Goal: Information Seeking & Learning: Check status

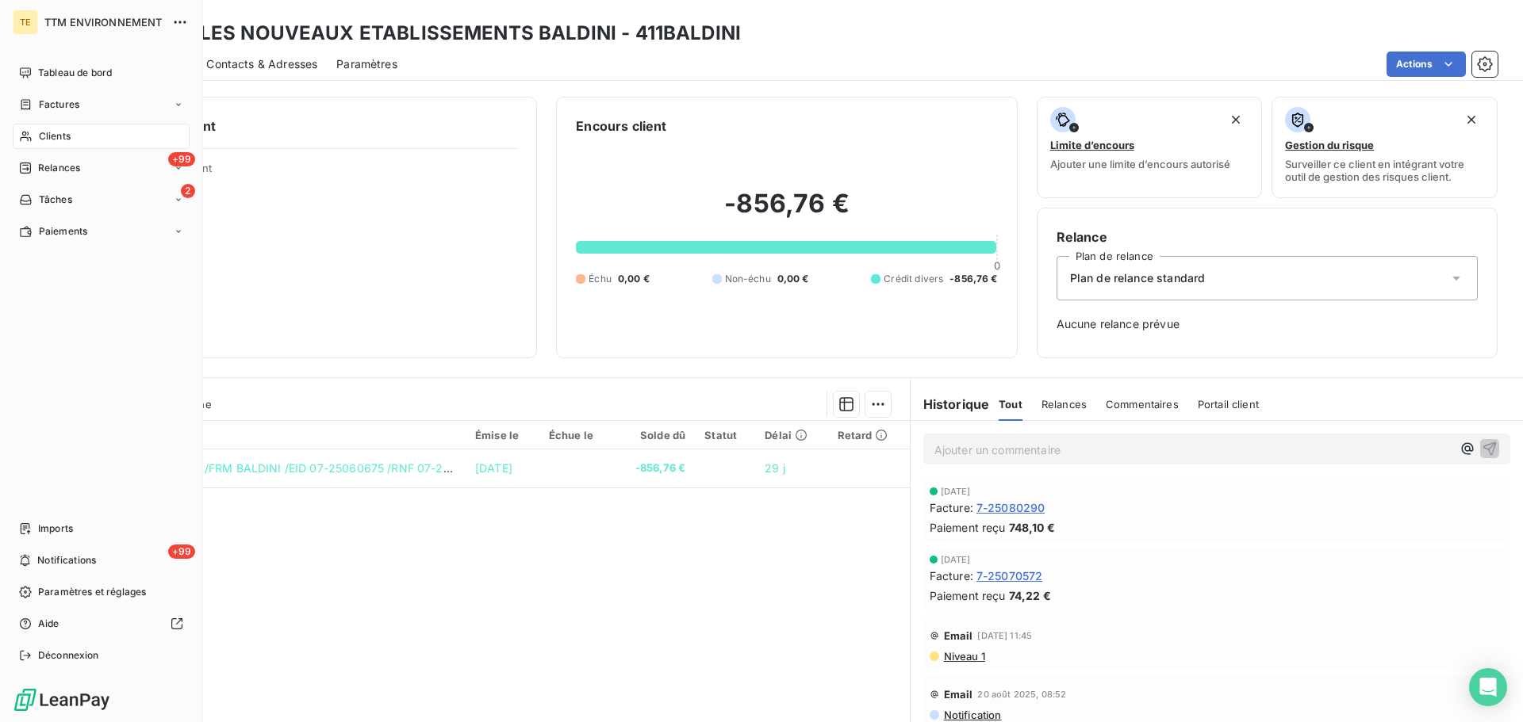
click at [35, 137] on div "Clients" at bounding box center [101, 136] width 177 height 25
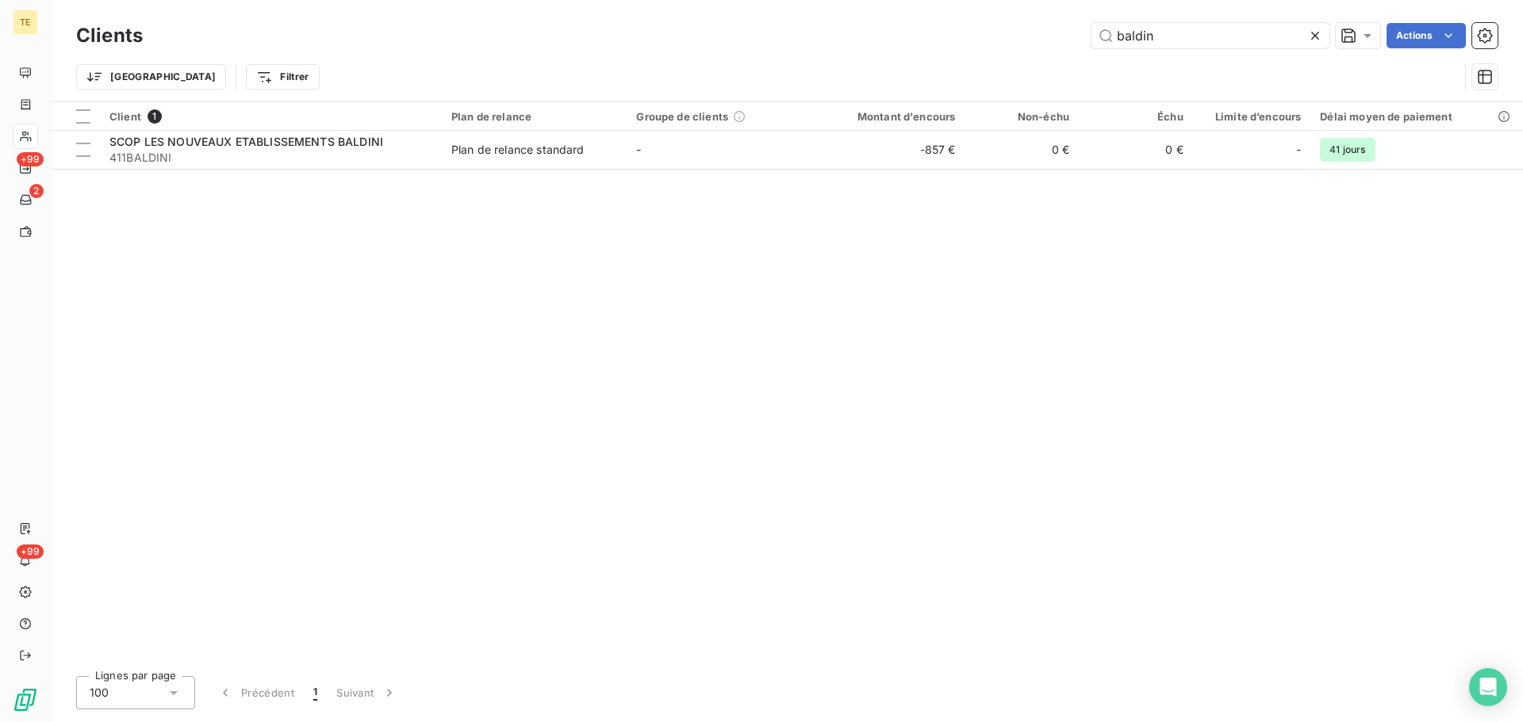
drag, startPoint x: 1178, startPoint y: 34, endPoint x: 941, endPoint y: 35, distance: 236.3
click at [947, 35] on div "baldin Actions" at bounding box center [829, 35] width 1335 height 25
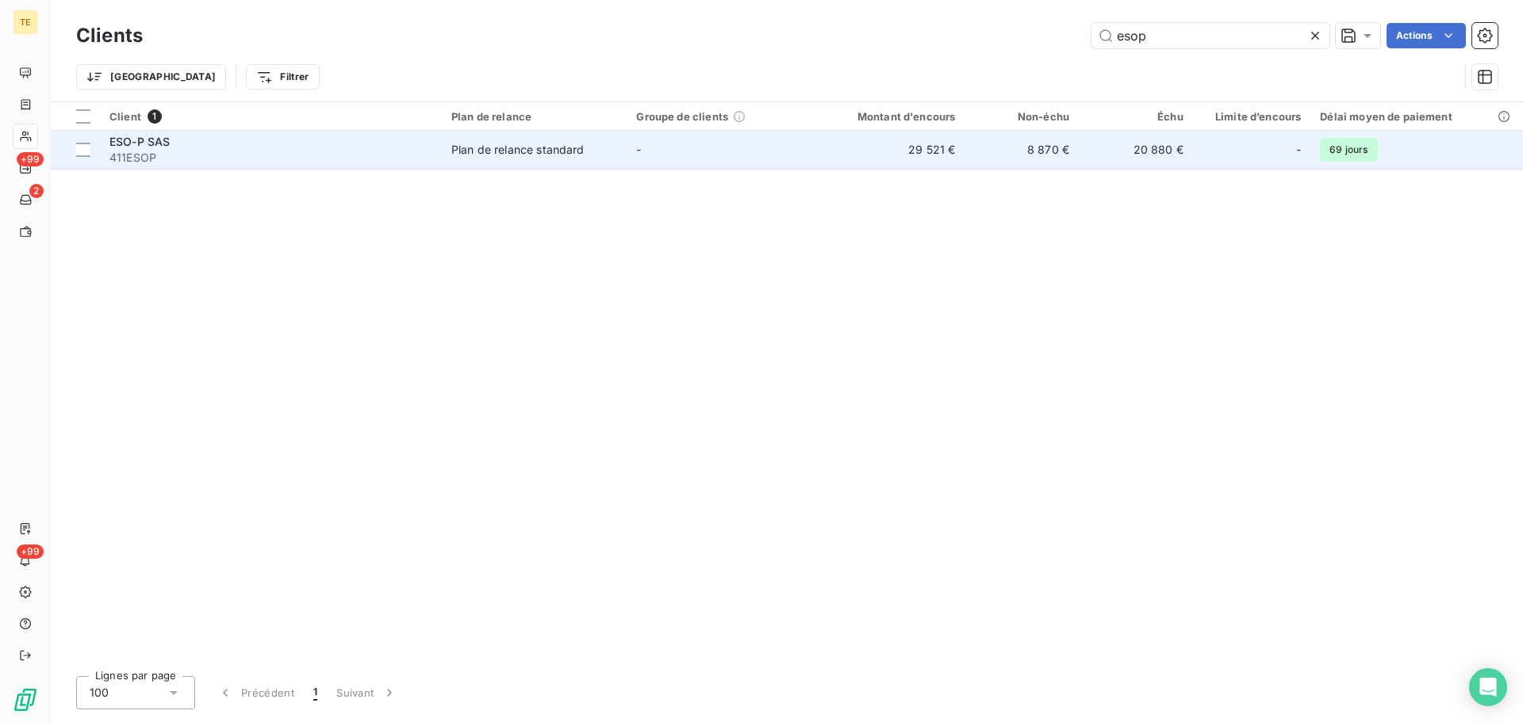
type input "esop"
click at [578, 152] on div "Plan de relance standard" at bounding box center [517, 150] width 133 height 16
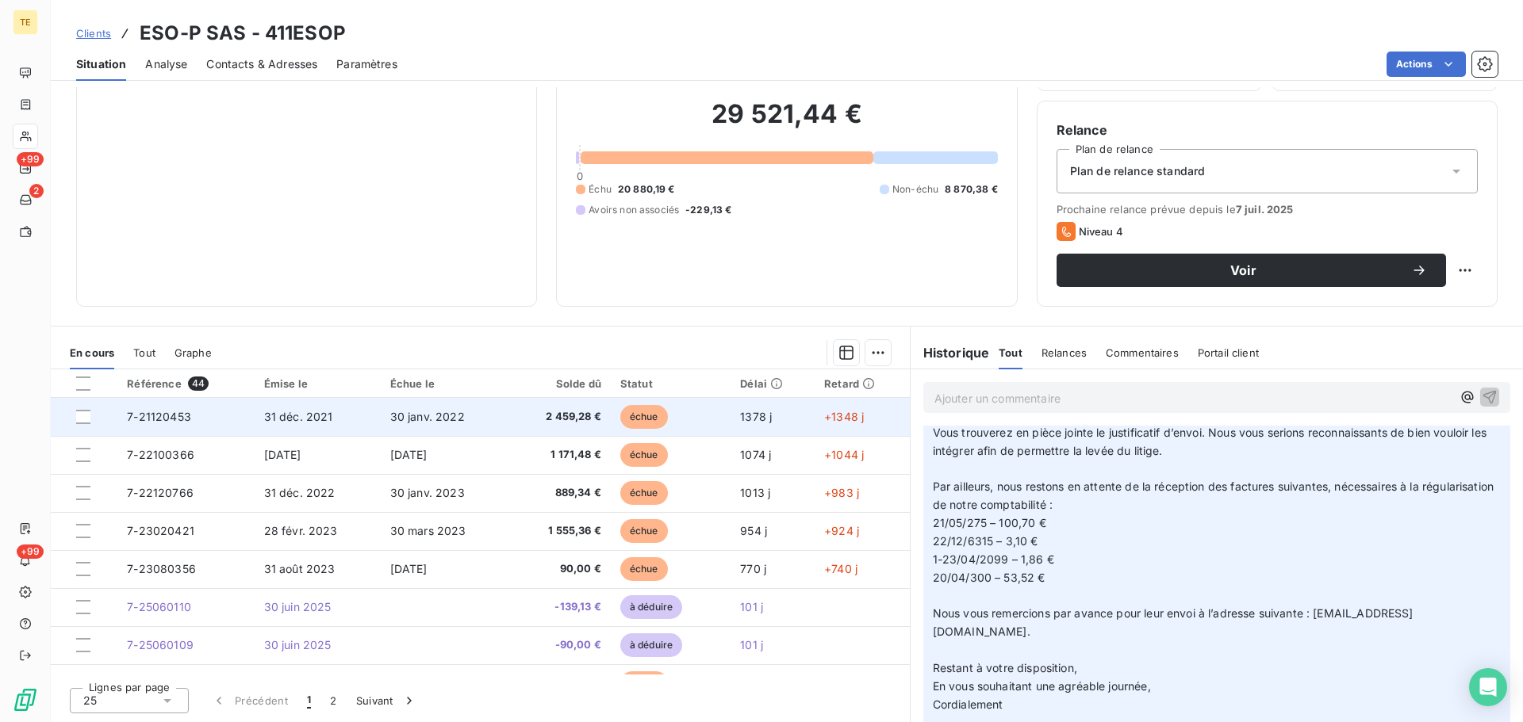
click at [392, 415] on span "30 janv. 2022" at bounding box center [427, 416] width 75 height 13
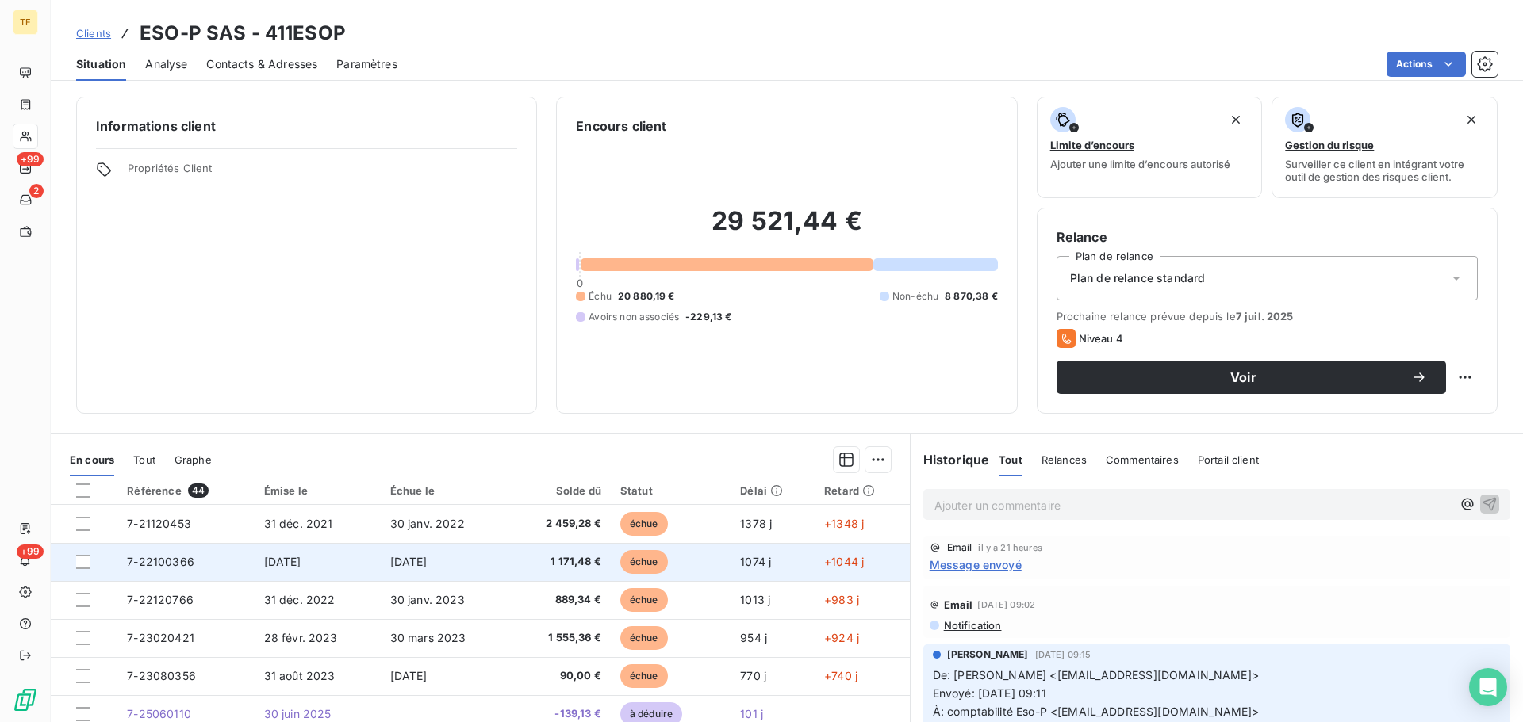
click at [301, 557] on span "[DATE]" at bounding box center [282, 561] width 37 height 13
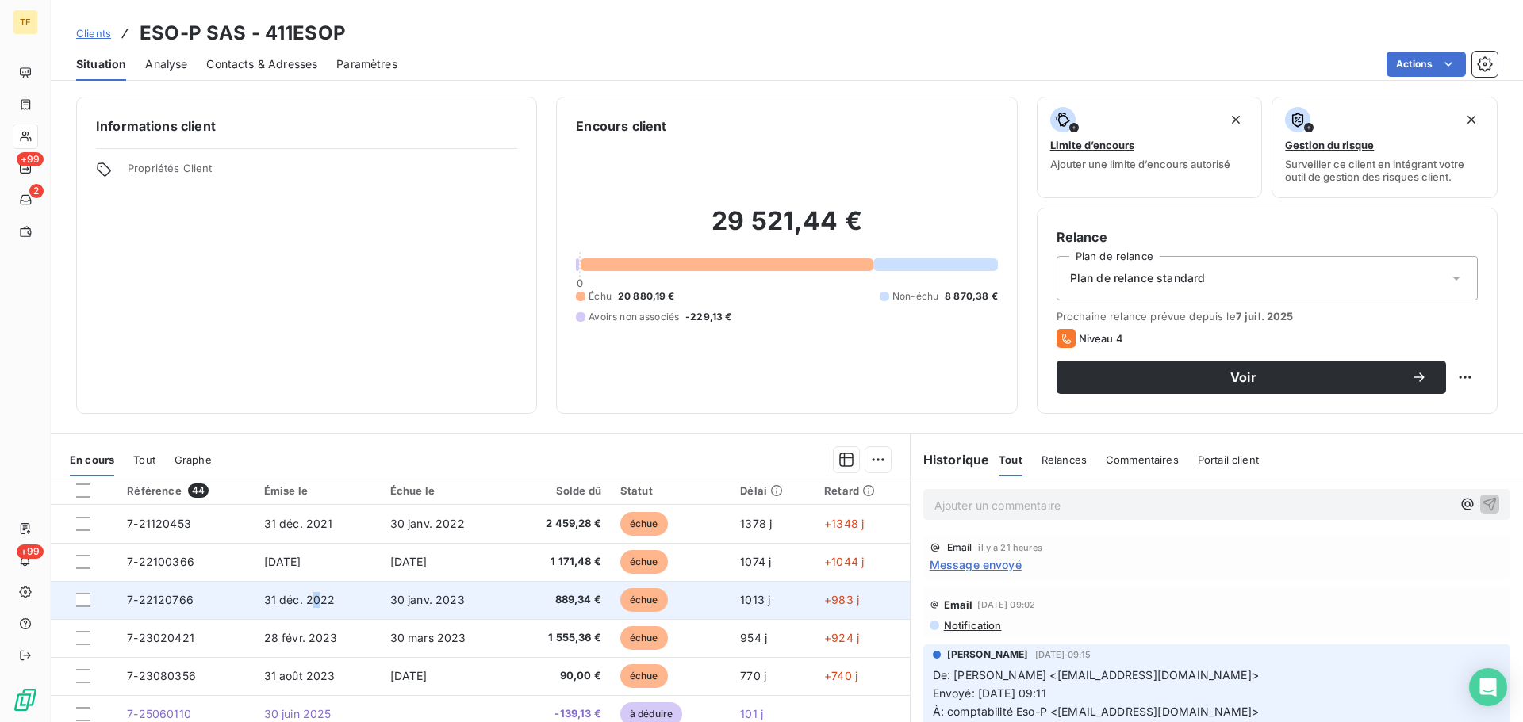
click at [312, 596] on span "31 déc. 2022" at bounding box center [299, 599] width 71 height 13
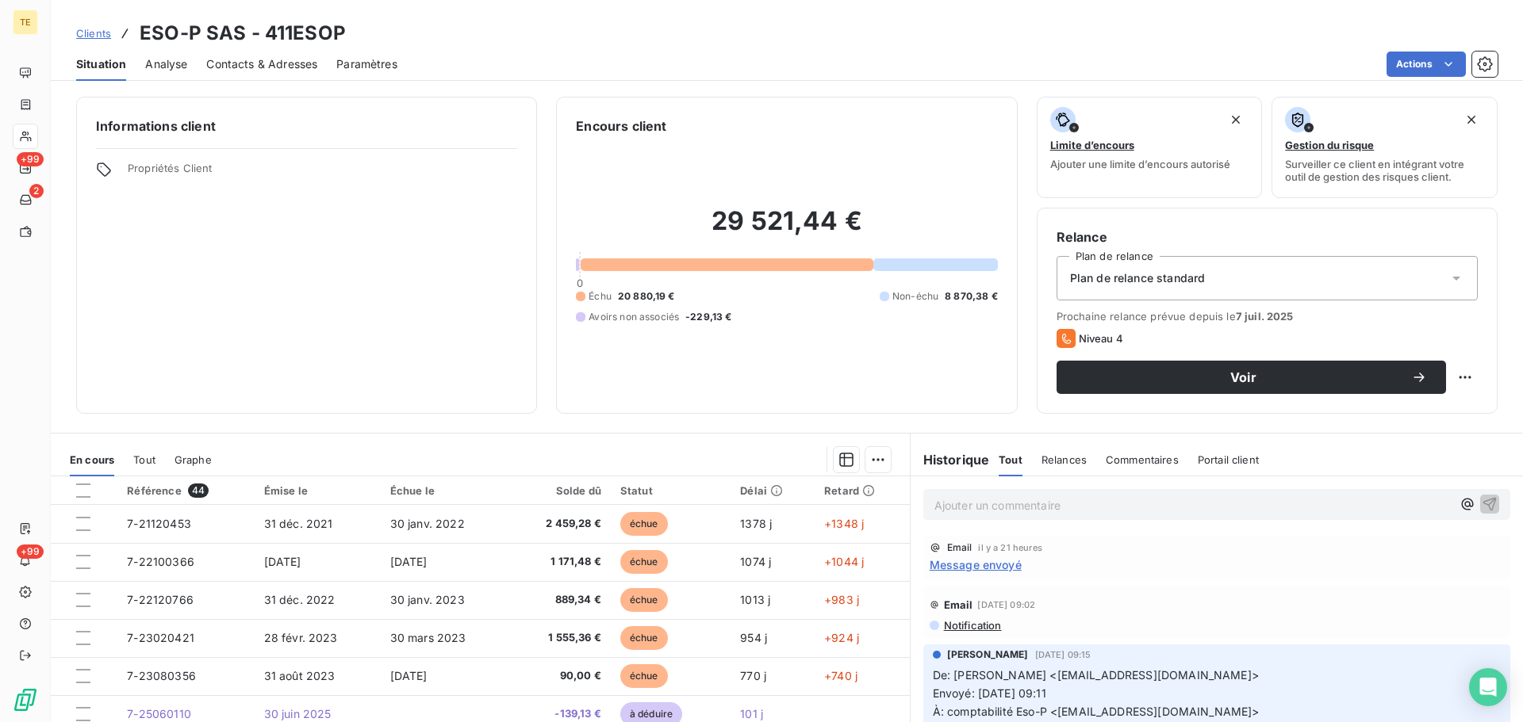
click at [255, 67] on span "Contacts & Adresses" at bounding box center [261, 64] width 111 height 16
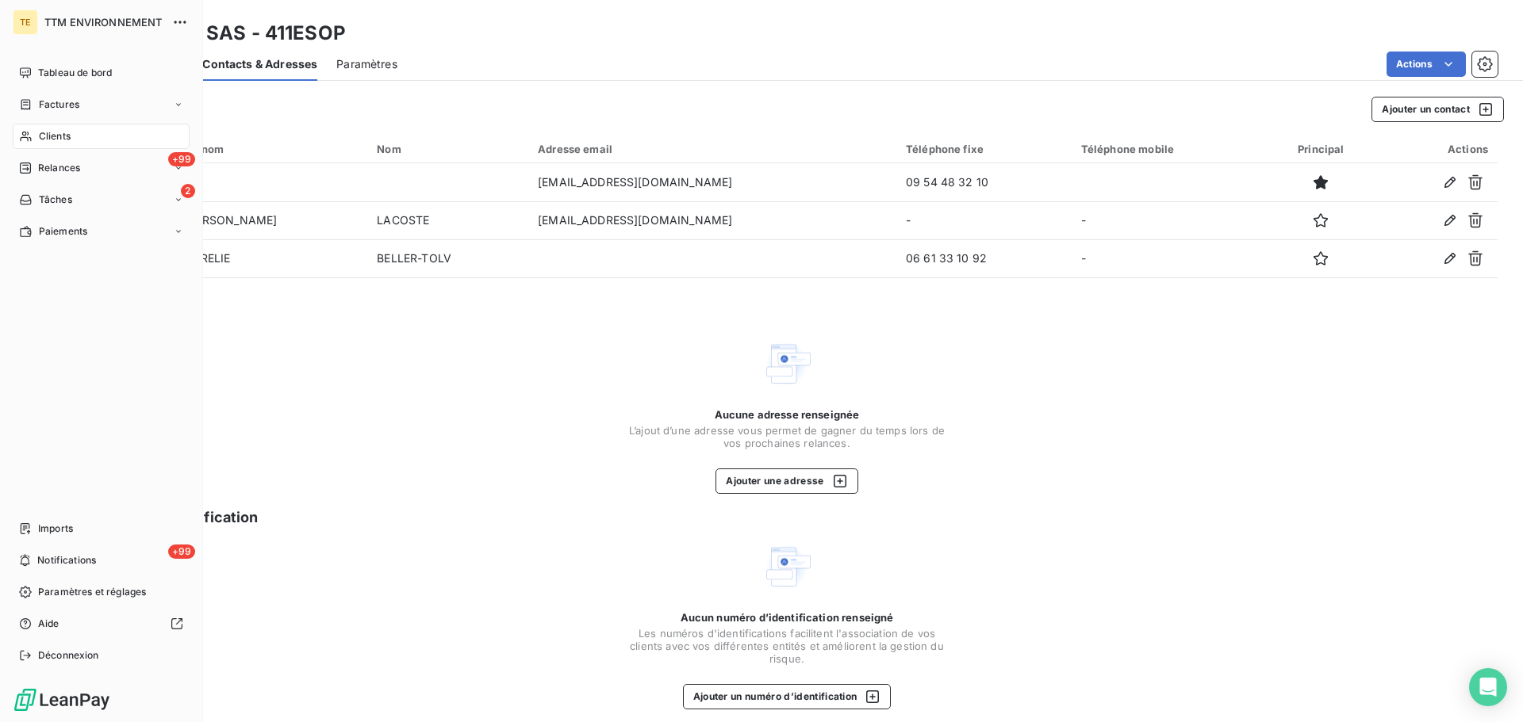
click at [40, 128] on div "Clients" at bounding box center [101, 136] width 177 height 25
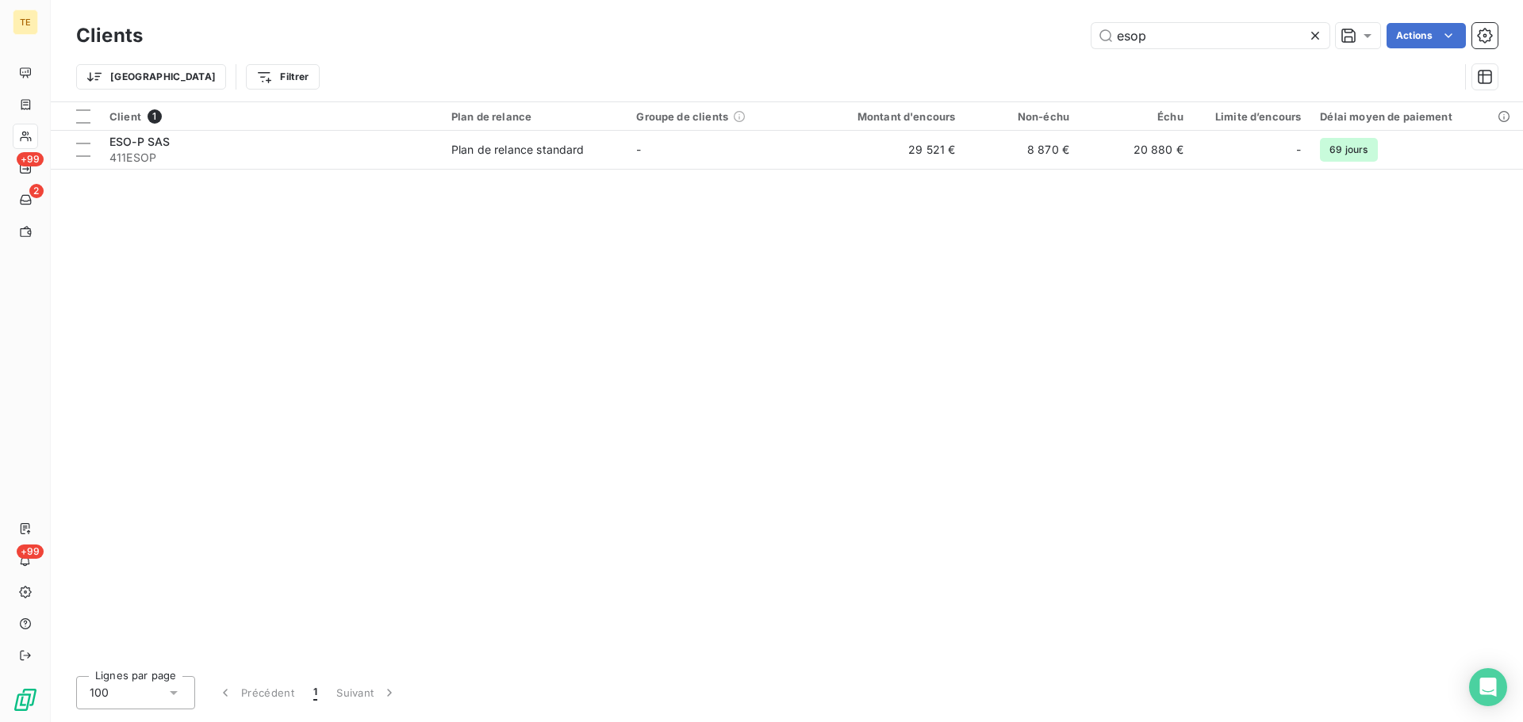
drag, startPoint x: 1209, startPoint y: 29, endPoint x: 918, endPoint y: 33, distance: 290.3
click at [919, 33] on div "esop Actions" at bounding box center [829, 35] width 1335 height 25
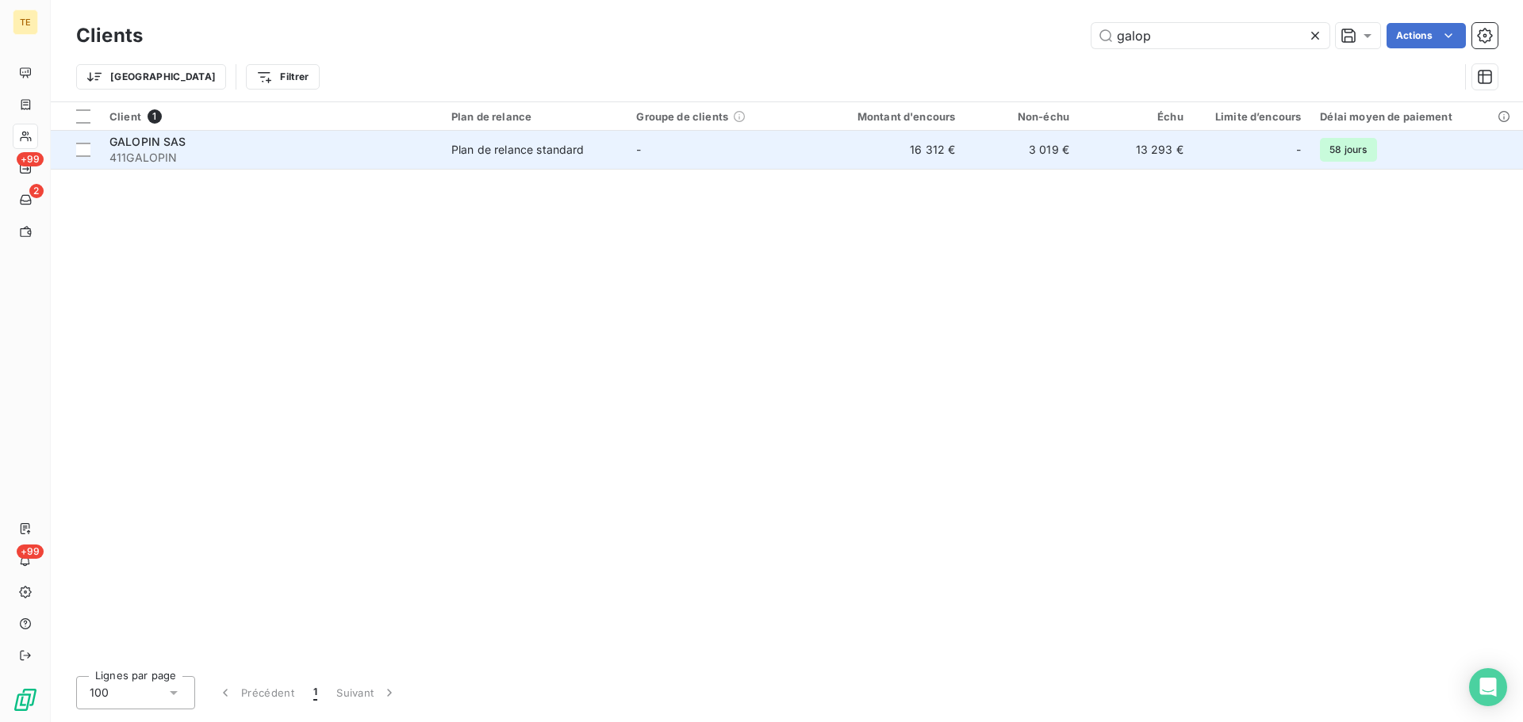
type input "galop"
click at [522, 151] on div "Plan de relance standard" at bounding box center [517, 150] width 133 height 16
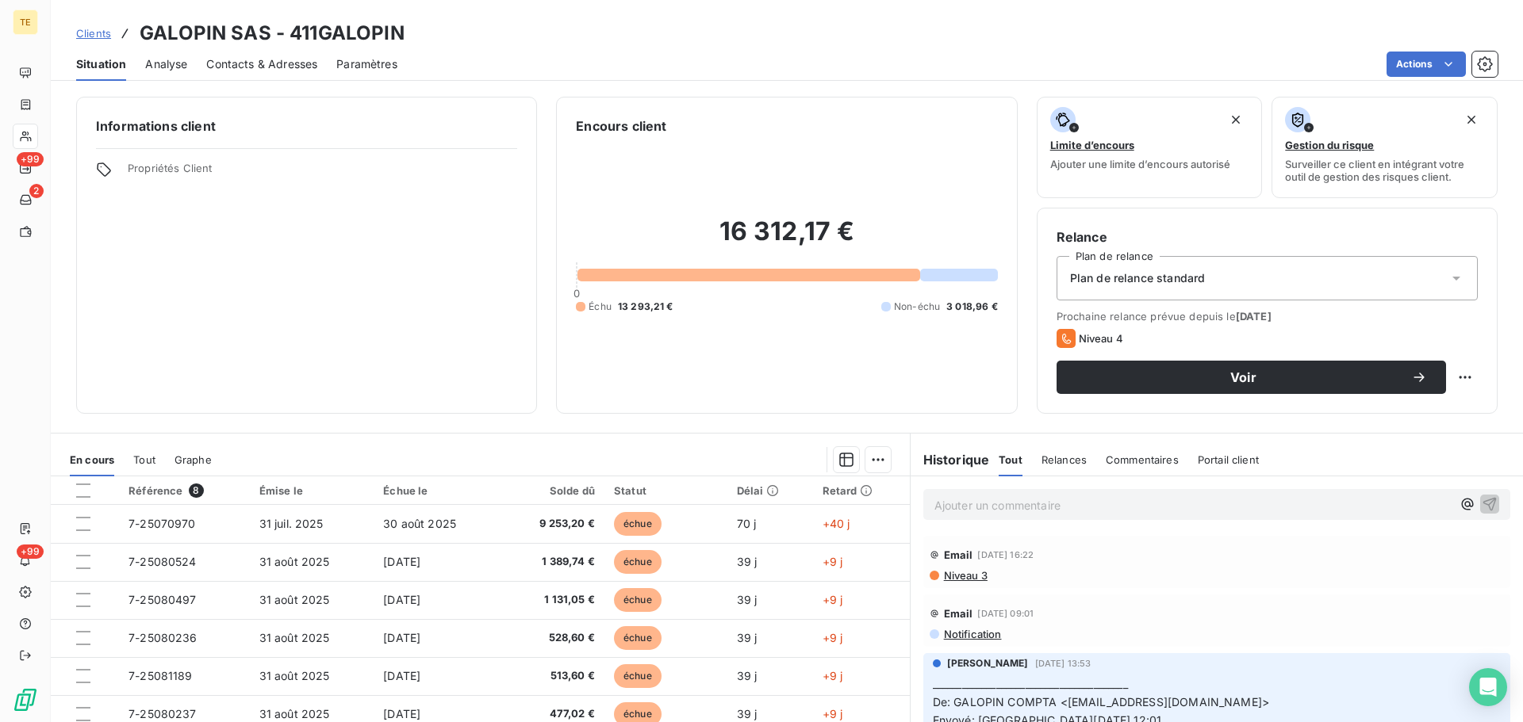
click at [962, 579] on span "Niveau 3" at bounding box center [964, 575] width 45 height 13
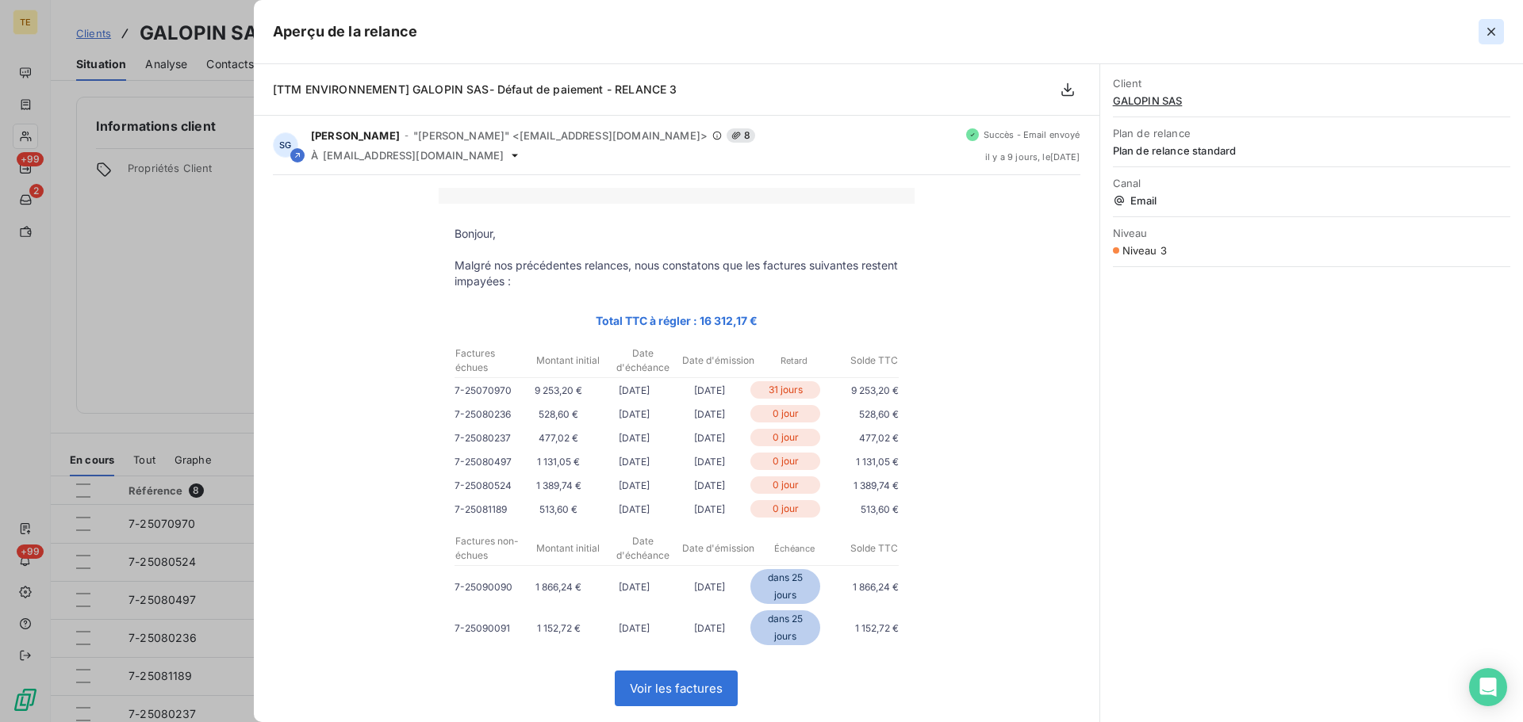
click at [1486, 31] on icon "button" at bounding box center [1491, 32] width 16 height 16
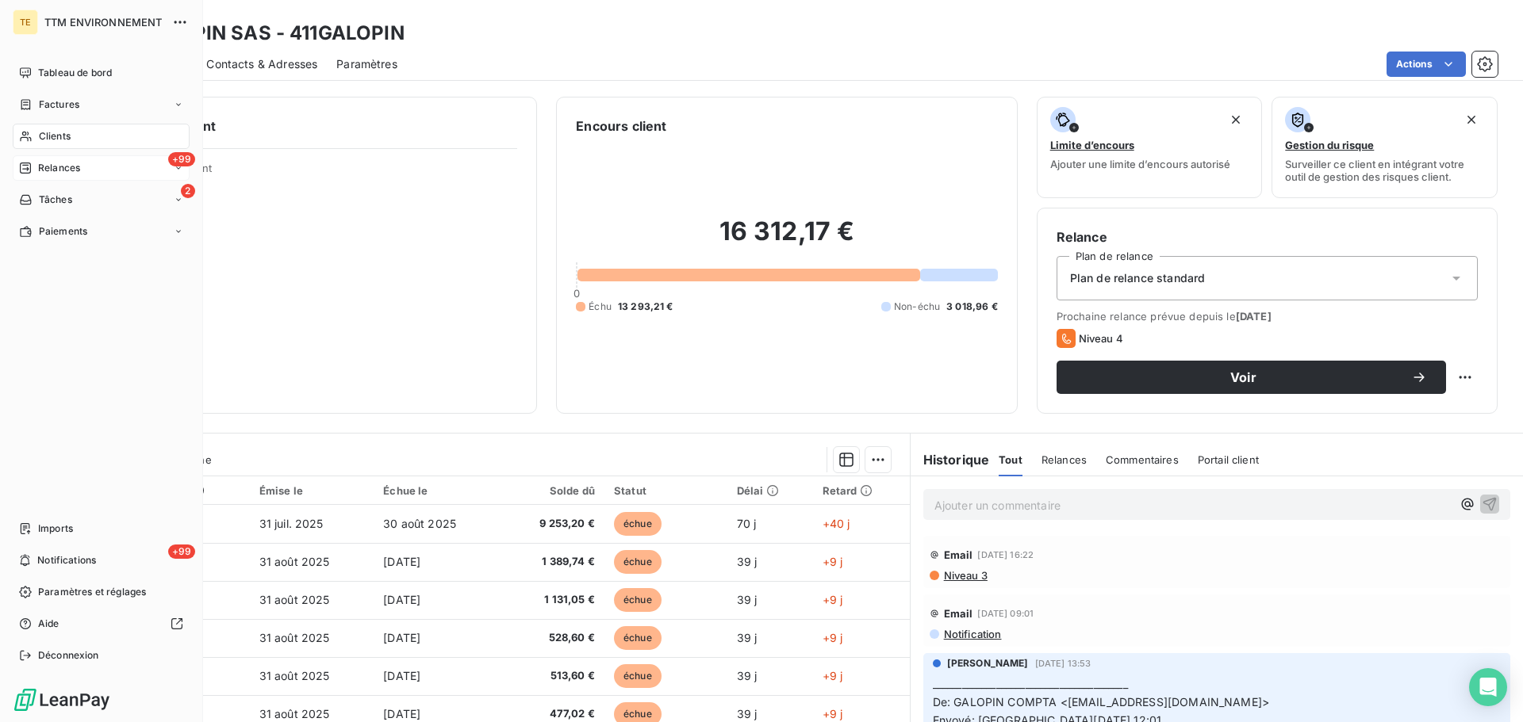
click at [64, 162] on span "Relances" at bounding box center [59, 168] width 42 height 14
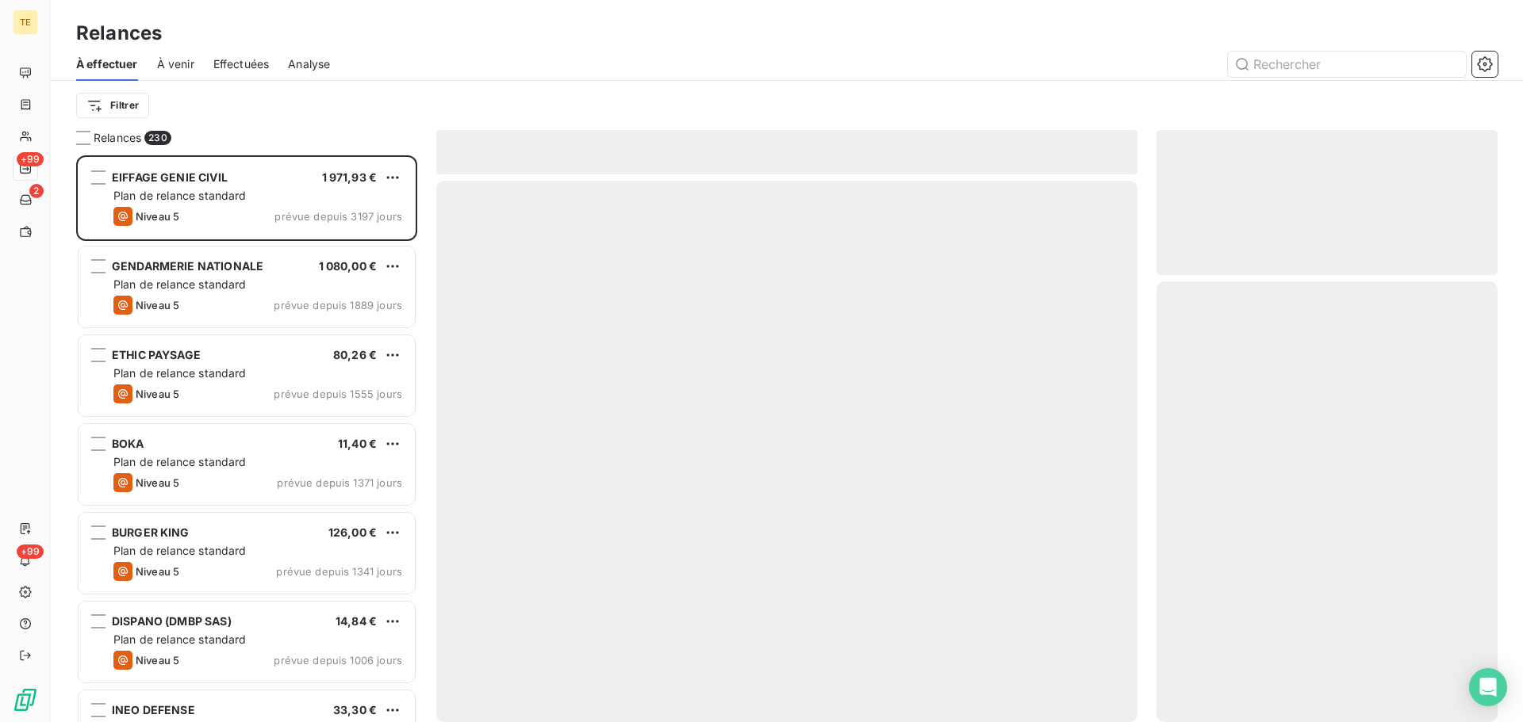
scroll to position [555, 329]
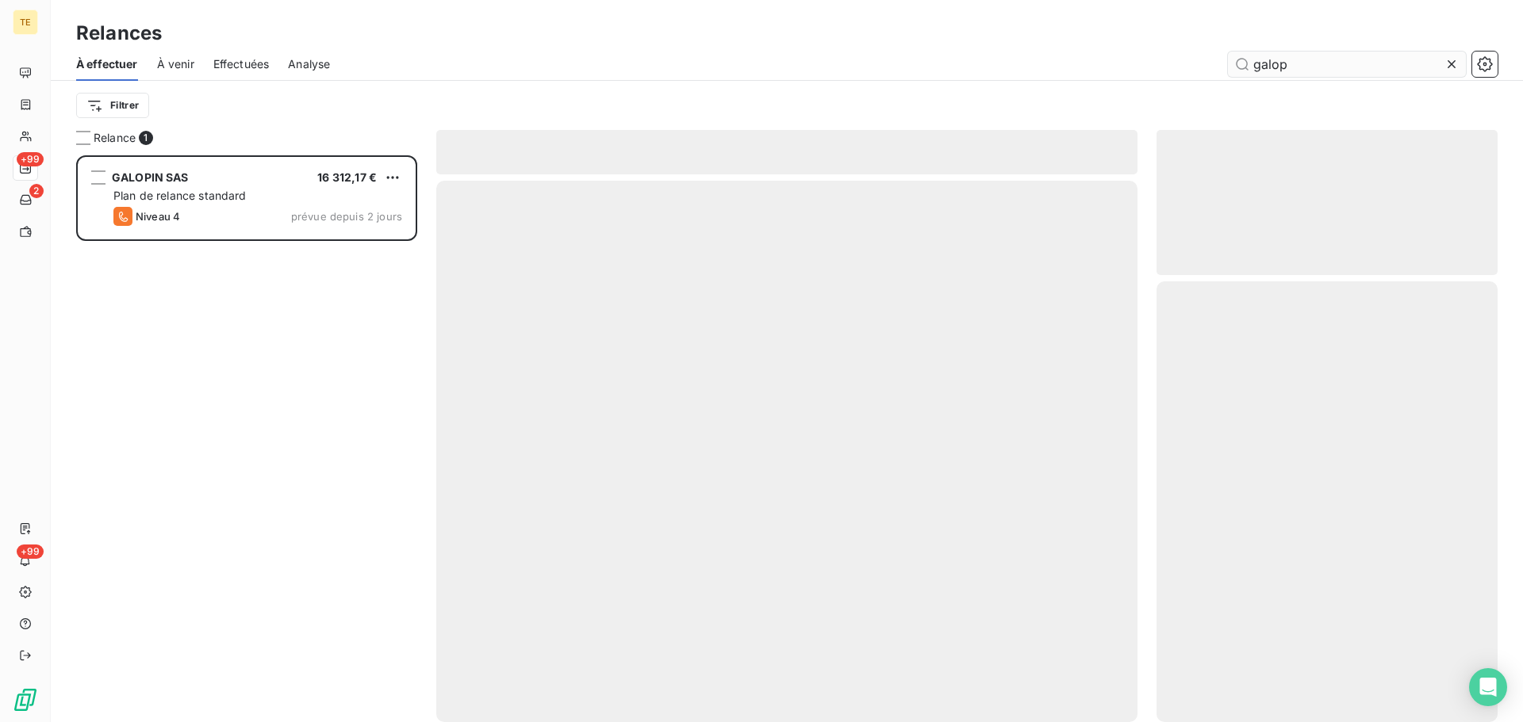
scroll to position [555, 329]
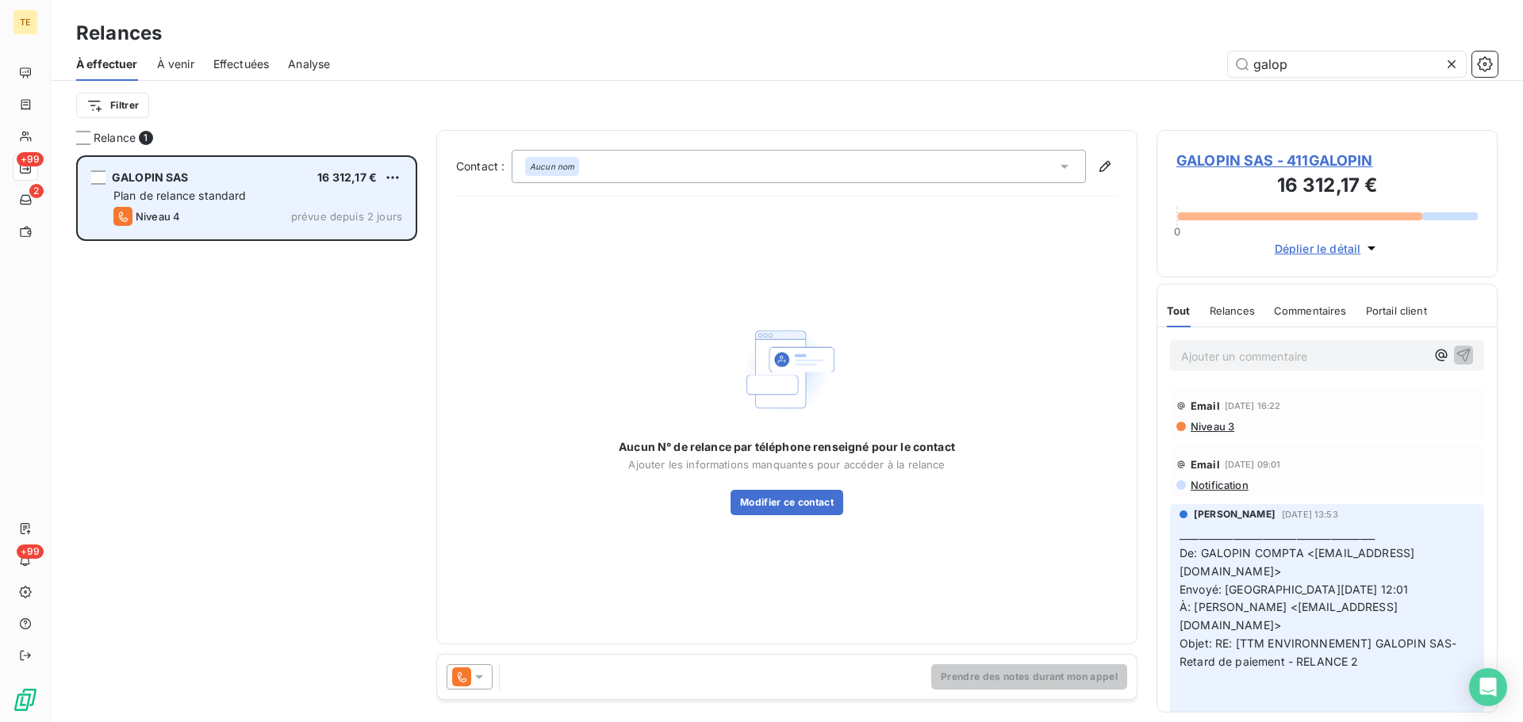
click at [233, 209] on div "Niveau 4 prévue depuis 2 jours" at bounding box center [257, 216] width 289 height 19
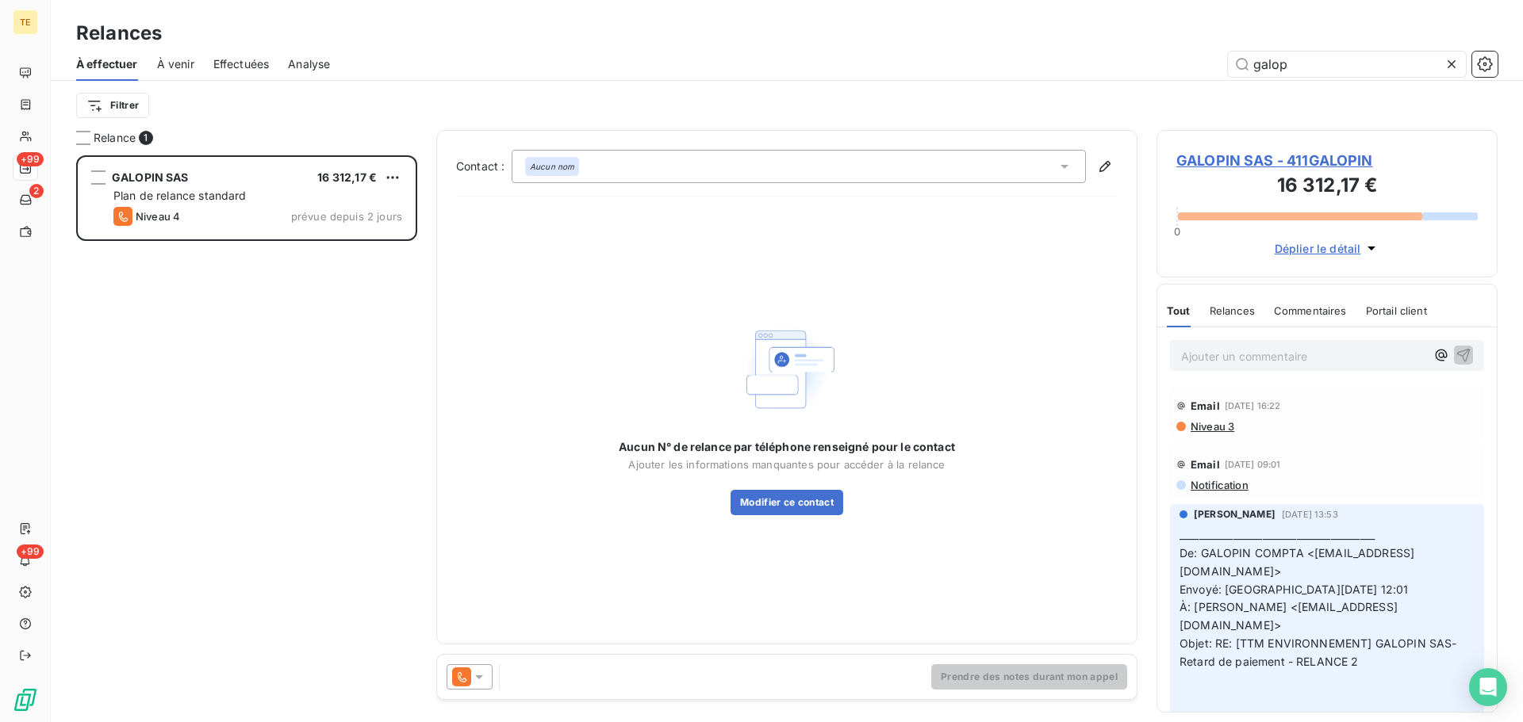
click at [480, 662] on div "Prendre des notes durant mon appel" at bounding box center [786, 677] width 699 height 44
click at [474, 676] on icon at bounding box center [479, 677] width 16 height 16
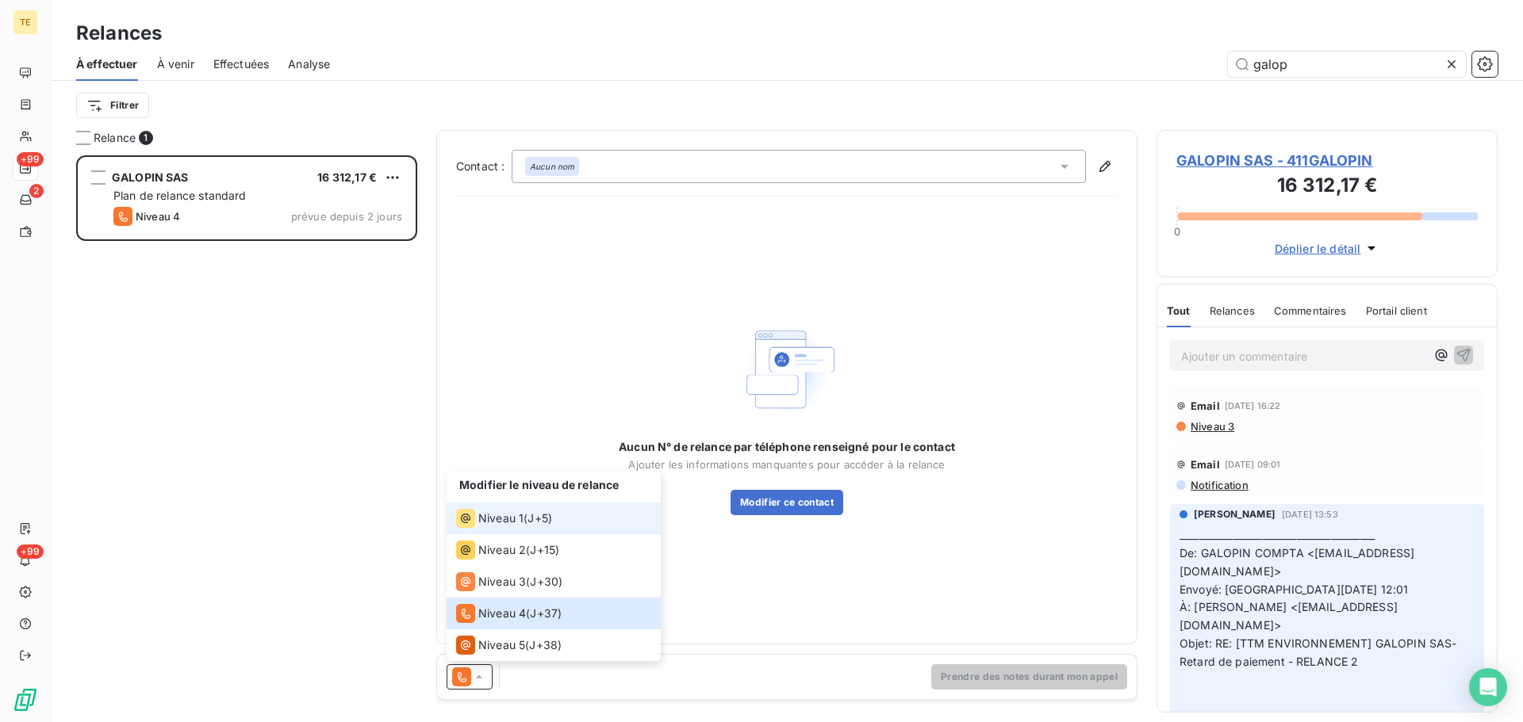
click at [513, 508] on li "Niveau 1 ( J+5 )" at bounding box center [553, 519] width 214 height 32
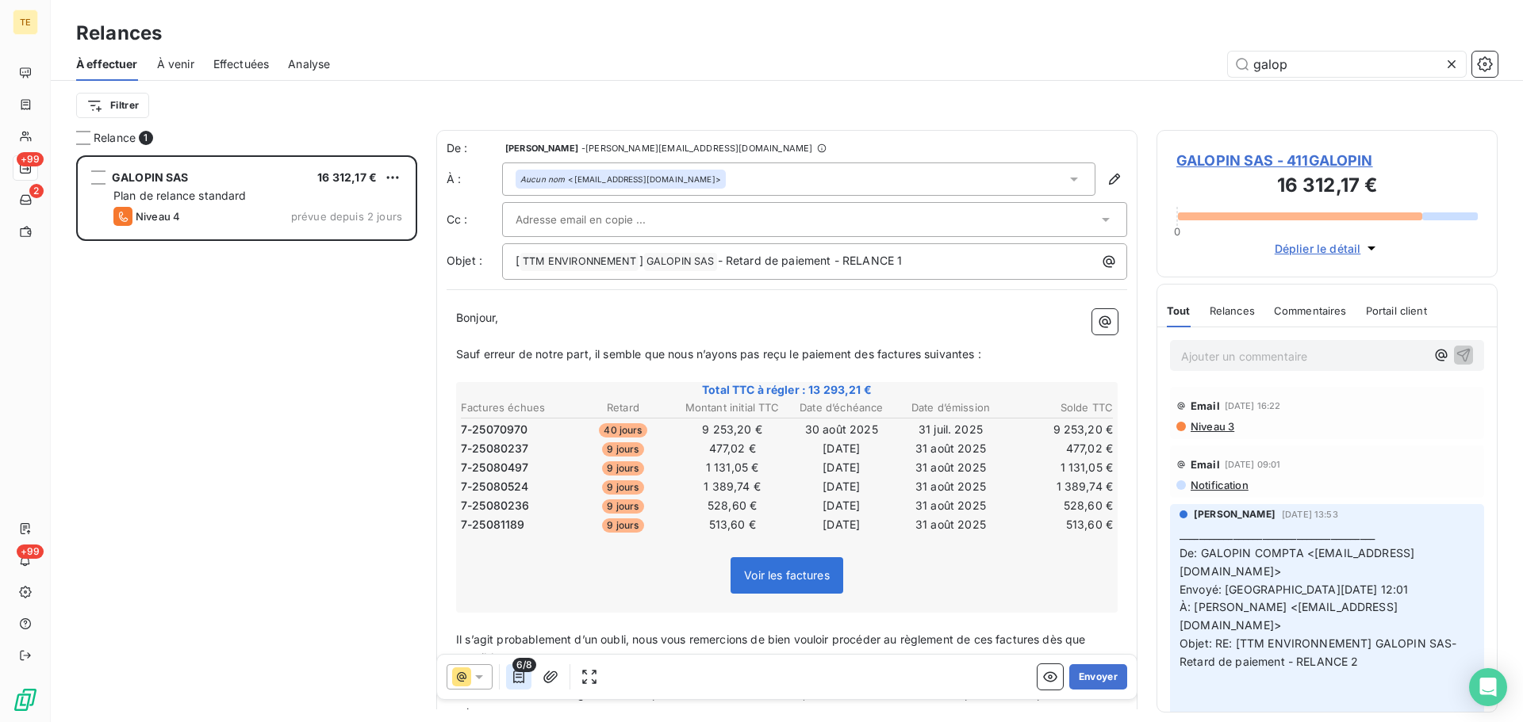
click at [520, 673] on icon "button" at bounding box center [519, 677] width 16 height 16
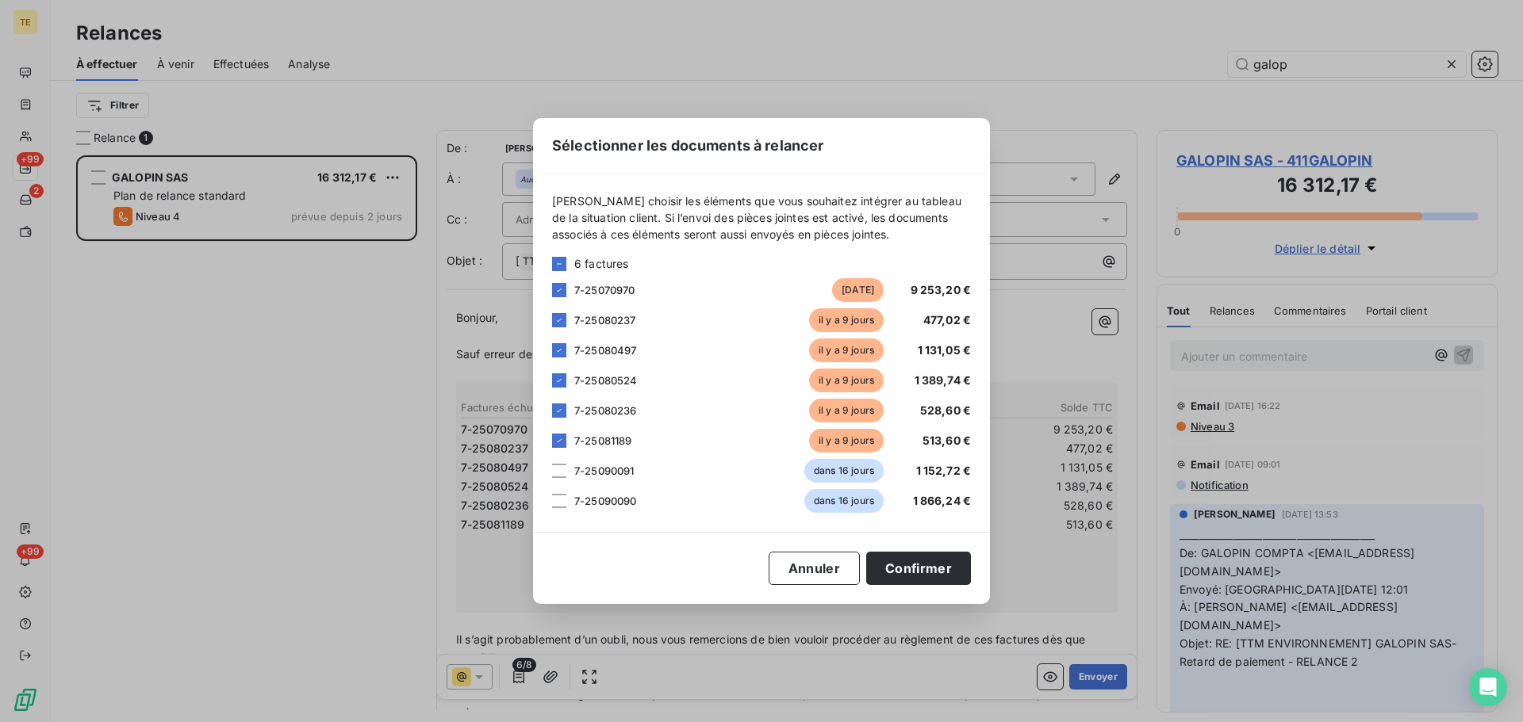
click at [556, 255] on div "6 factures" at bounding box center [761, 263] width 419 height 17
click at [562, 264] on icon at bounding box center [559, 264] width 10 height 10
click at [562, 351] on div at bounding box center [559, 350] width 14 height 14
drag, startPoint x: 564, startPoint y: 469, endPoint x: 566, endPoint y: 480, distance: 11.4
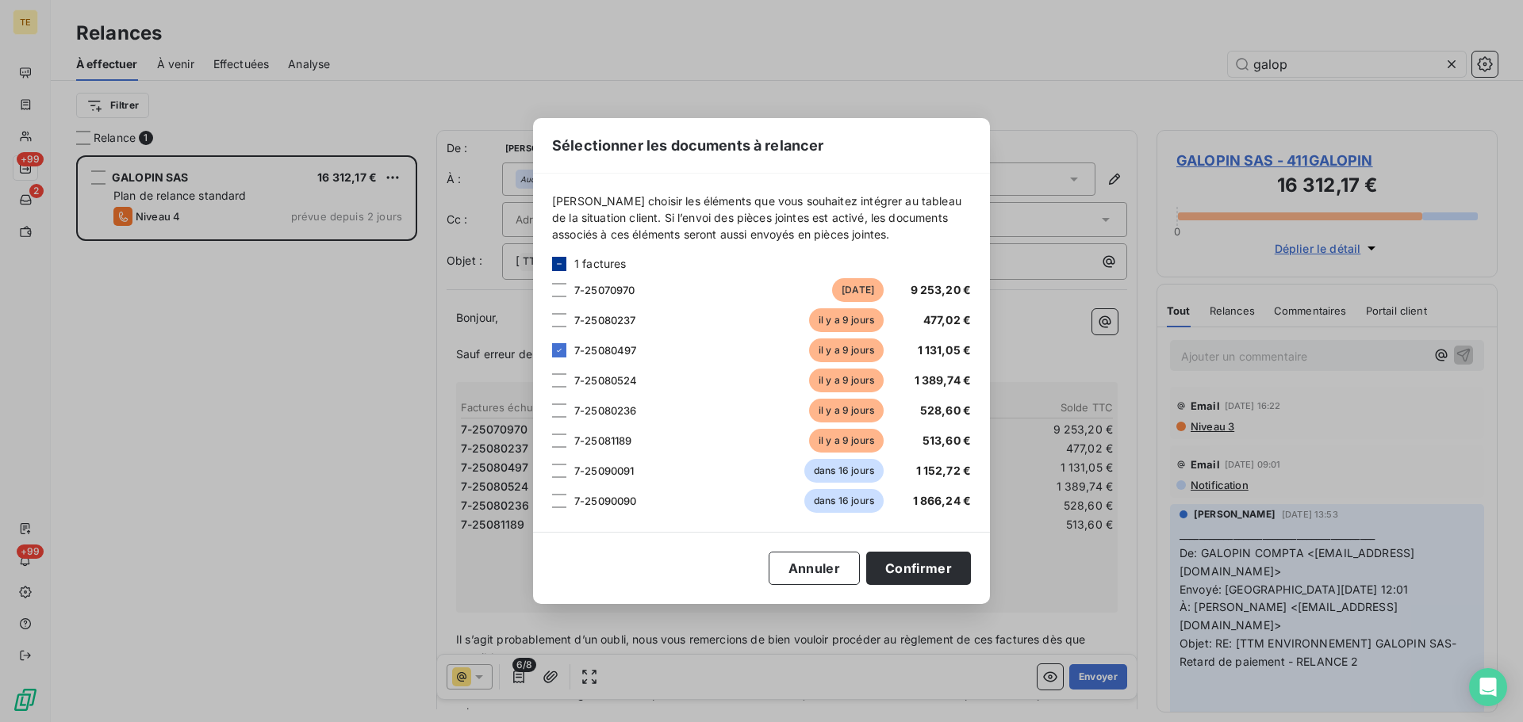
click at [564, 469] on div at bounding box center [559, 471] width 14 height 14
click at [559, 502] on div at bounding box center [559, 501] width 14 height 14
click at [918, 569] on button "Confirmer" at bounding box center [918, 568] width 105 height 33
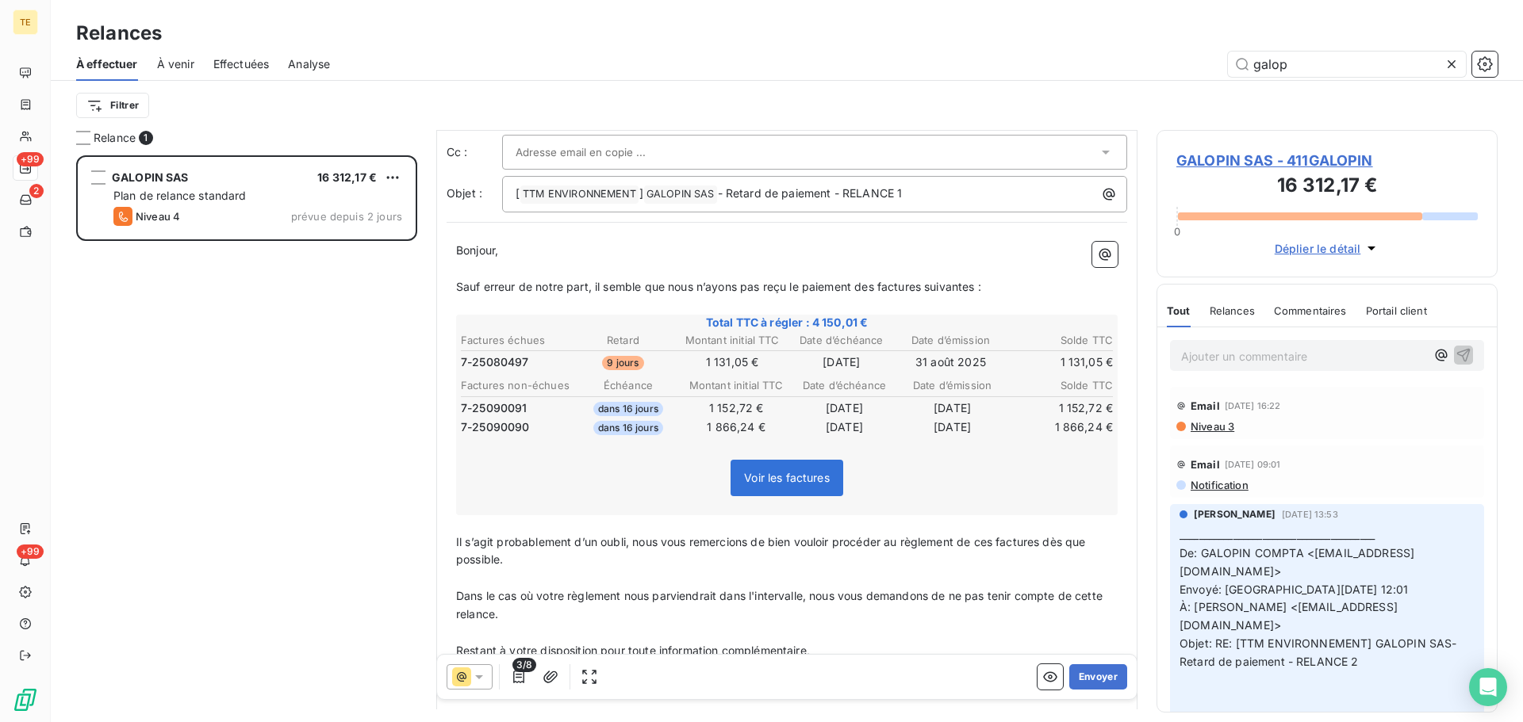
scroll to position [232, 0]
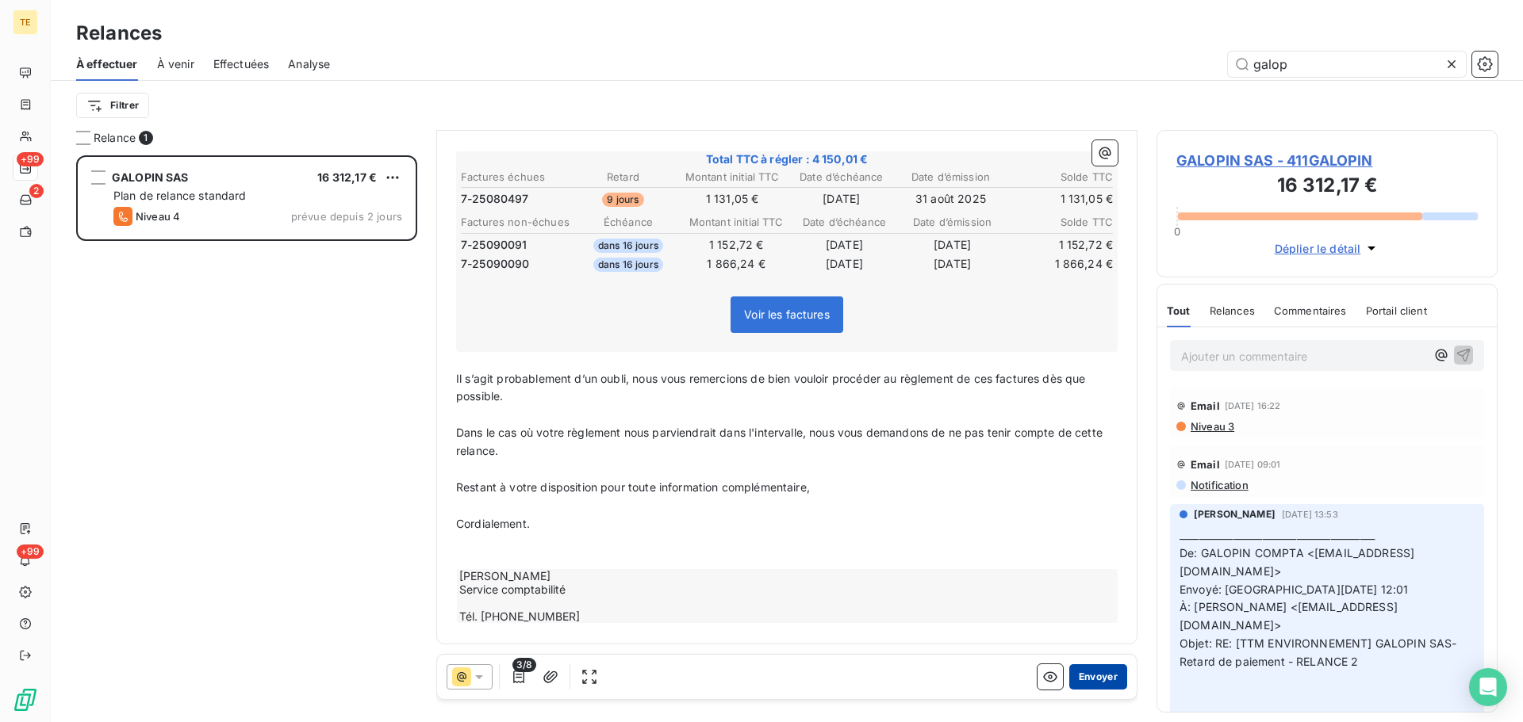
click at [1079, 669] on button "Envoyer" at bounding box center [1098, 677] width 58 height 25
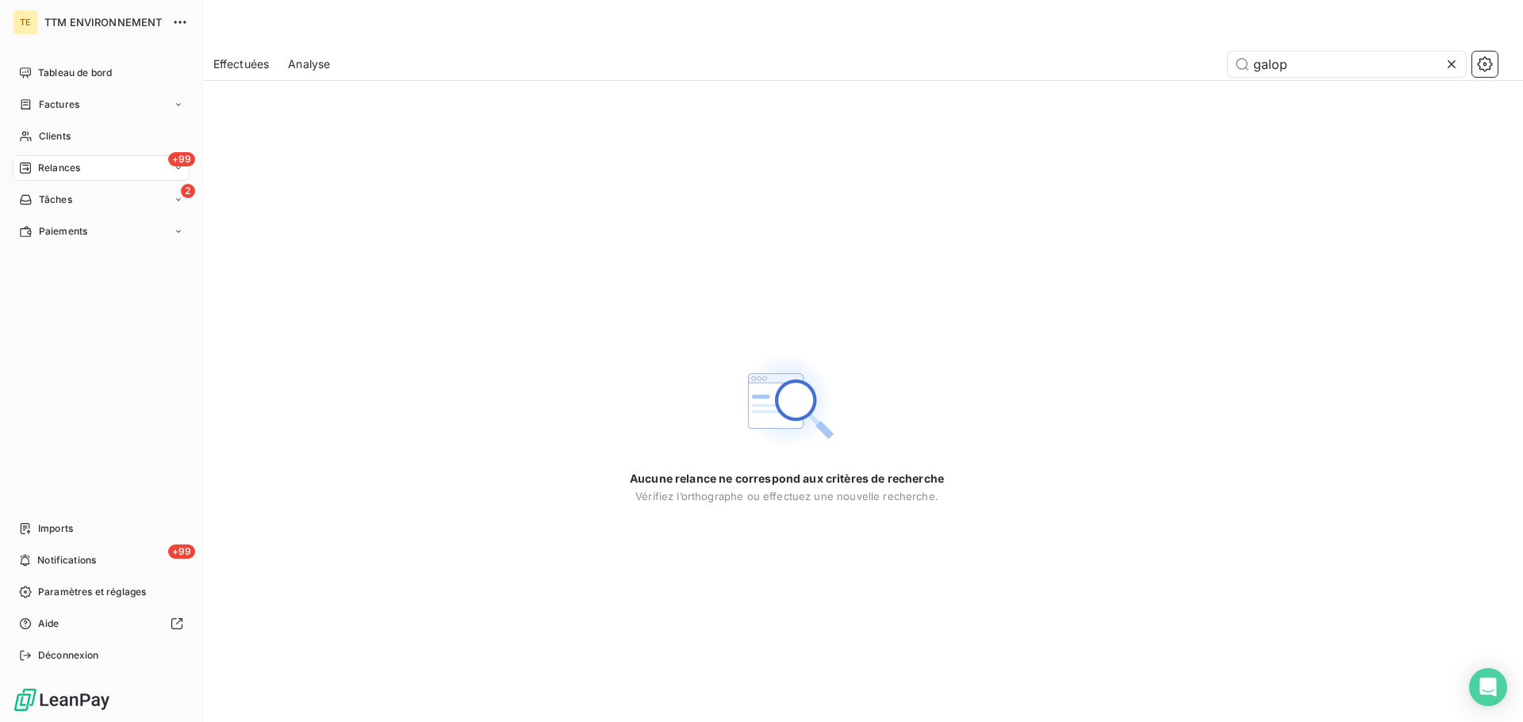
click at [41, 166] on span "Relances" at bounding box center [59, 168] width 42 height 14
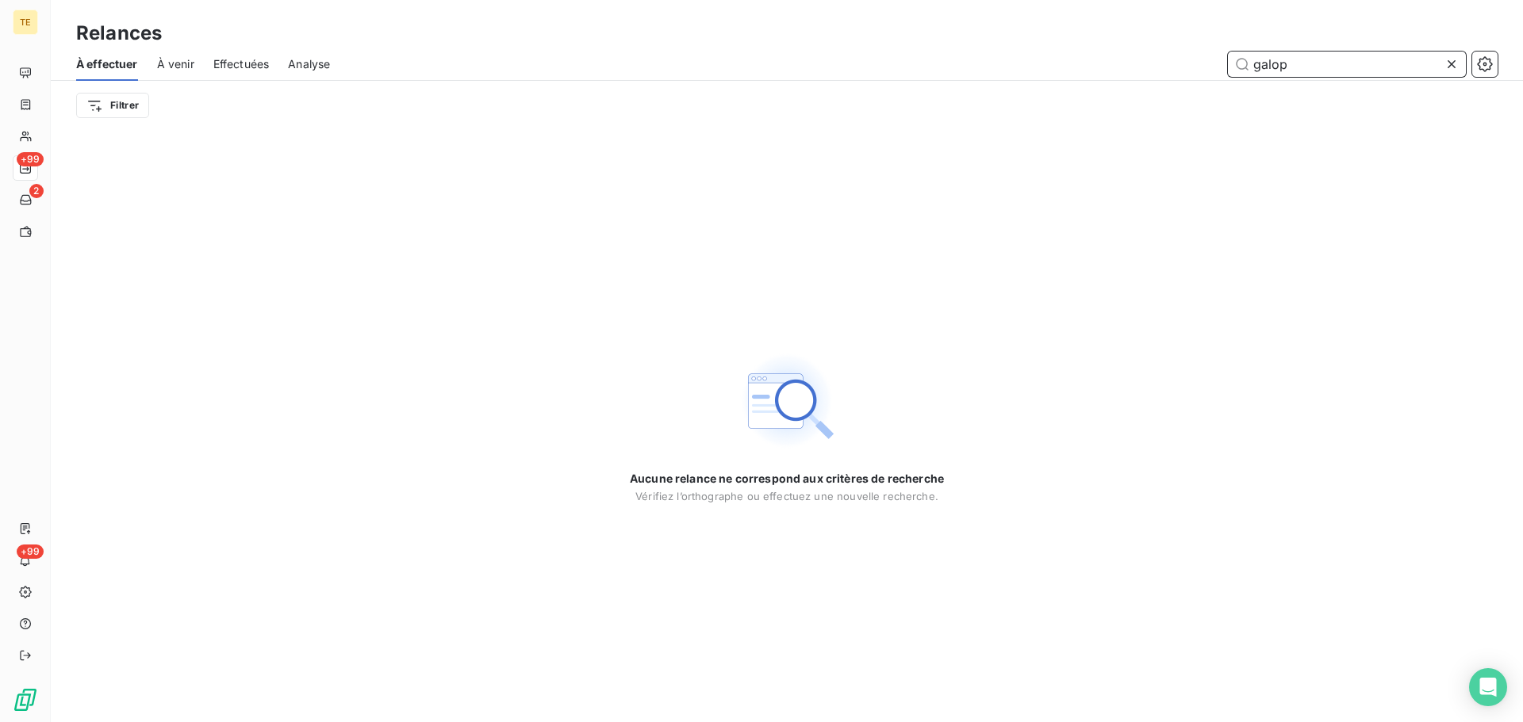
drag, startPoint x: 1298, startPoint y: 65, endPoint x: 1153, endPoint y: 54, distance: 145.5
click at [1155, 54] on div "galop" at bounding box center [923, 64] width 1148 height 25
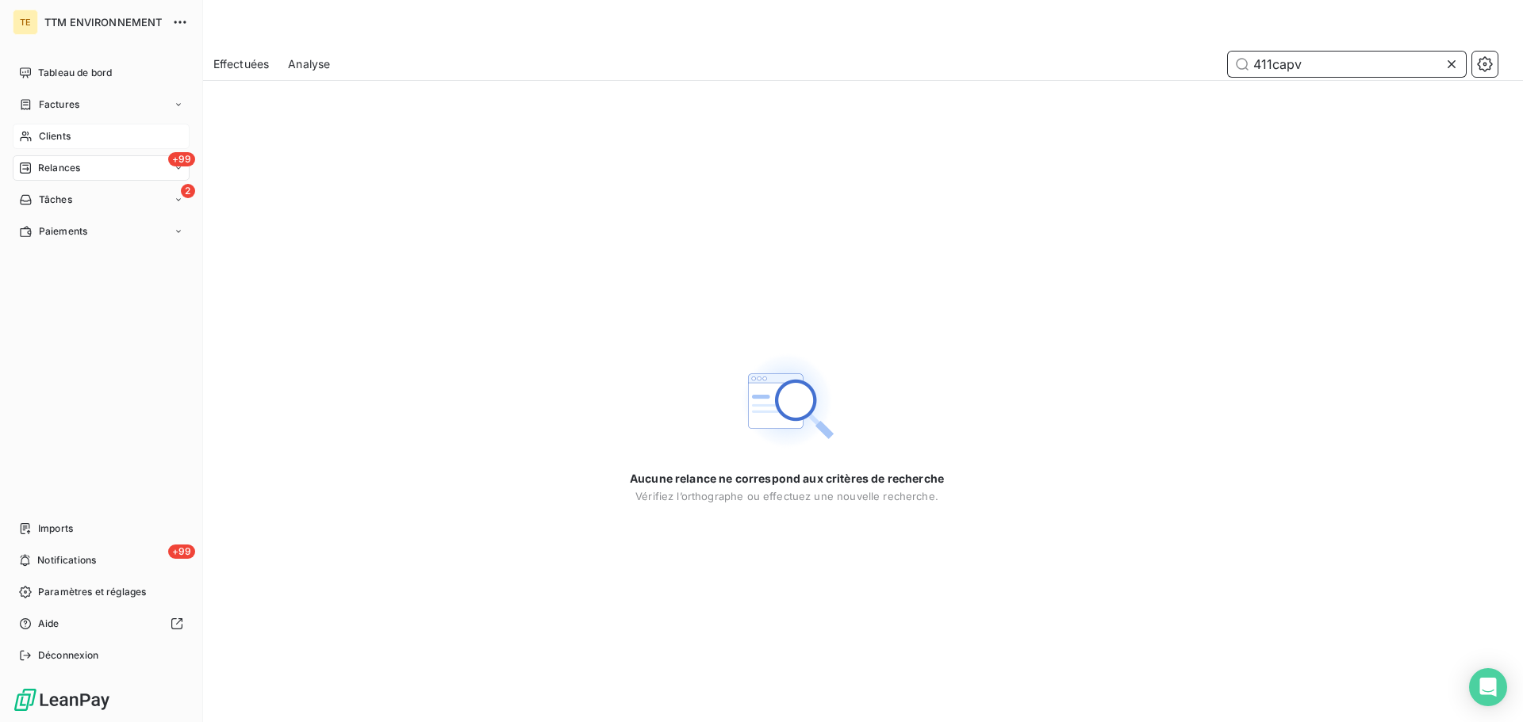
type input "411capv"
click at [39, 131] on span "Clients" at bounding box center [55, 136] width 32 height 14
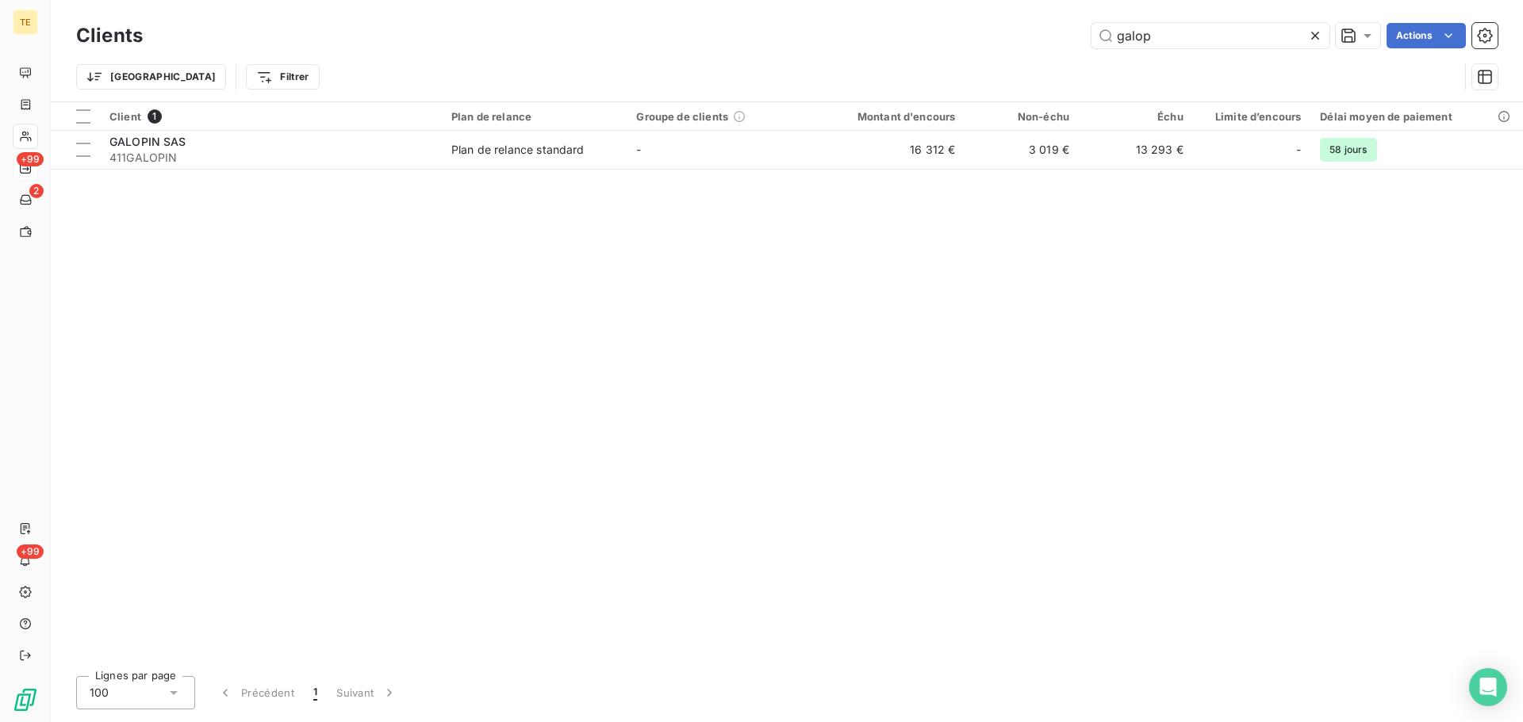
drag, startPoint x: 1155, startPoint y: 33, endPoint x: 956, endPoint y: 29, distance: 199.1
click at [956, 29] on div "galop Actions" at bounding box center [829, 35] width 1335 height 25
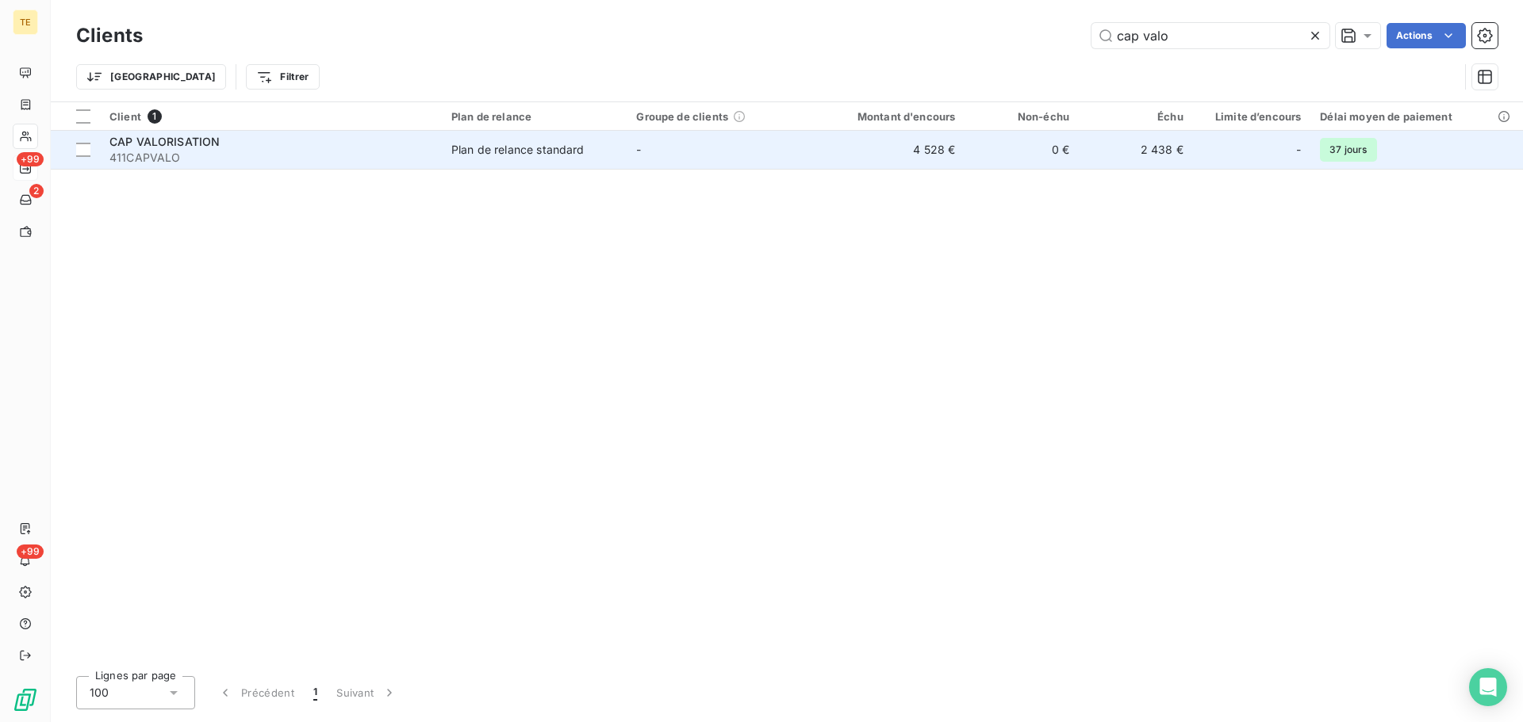
type input "cap valo"
click at [553, 154] on div "Plan de relance standard" at bounding box center [517, 150] width 133 height 16
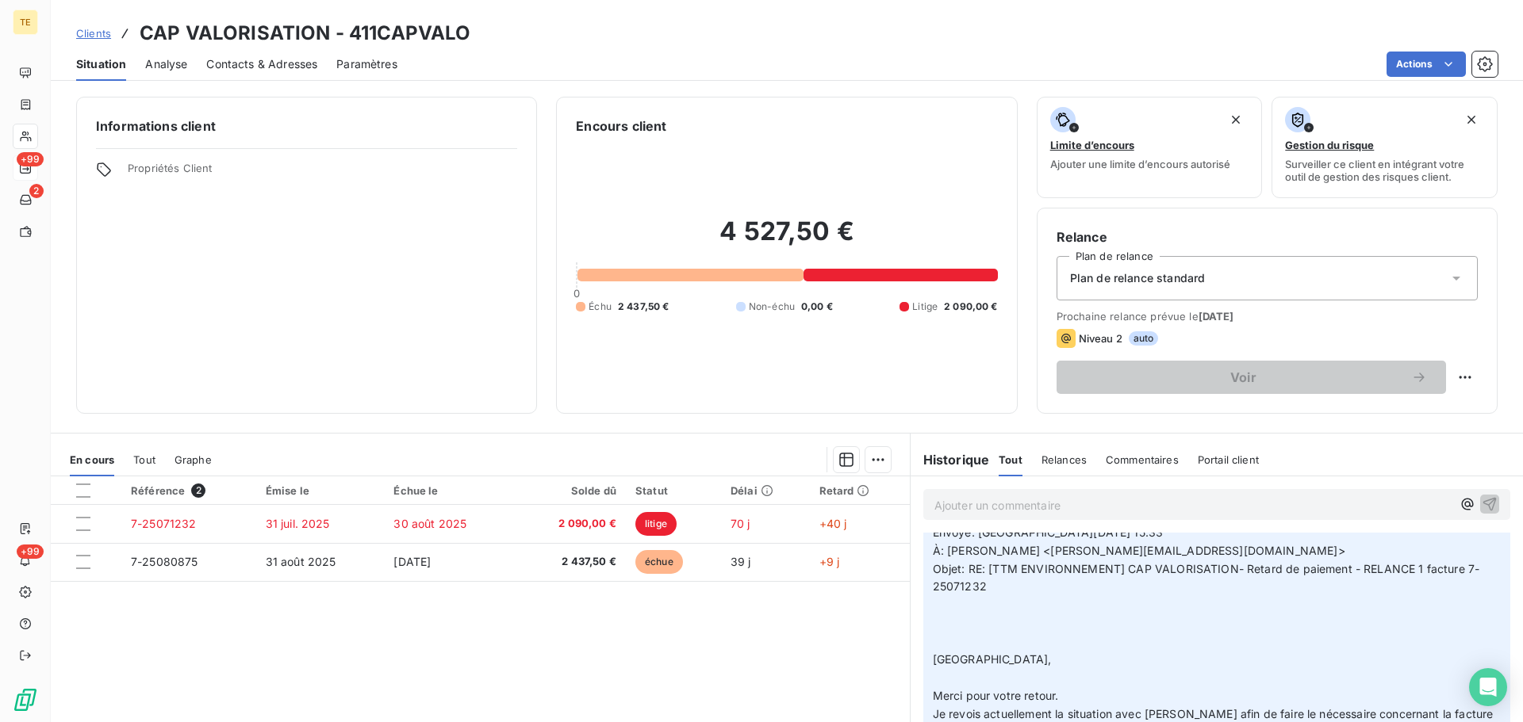
scroll to position [159, 0]
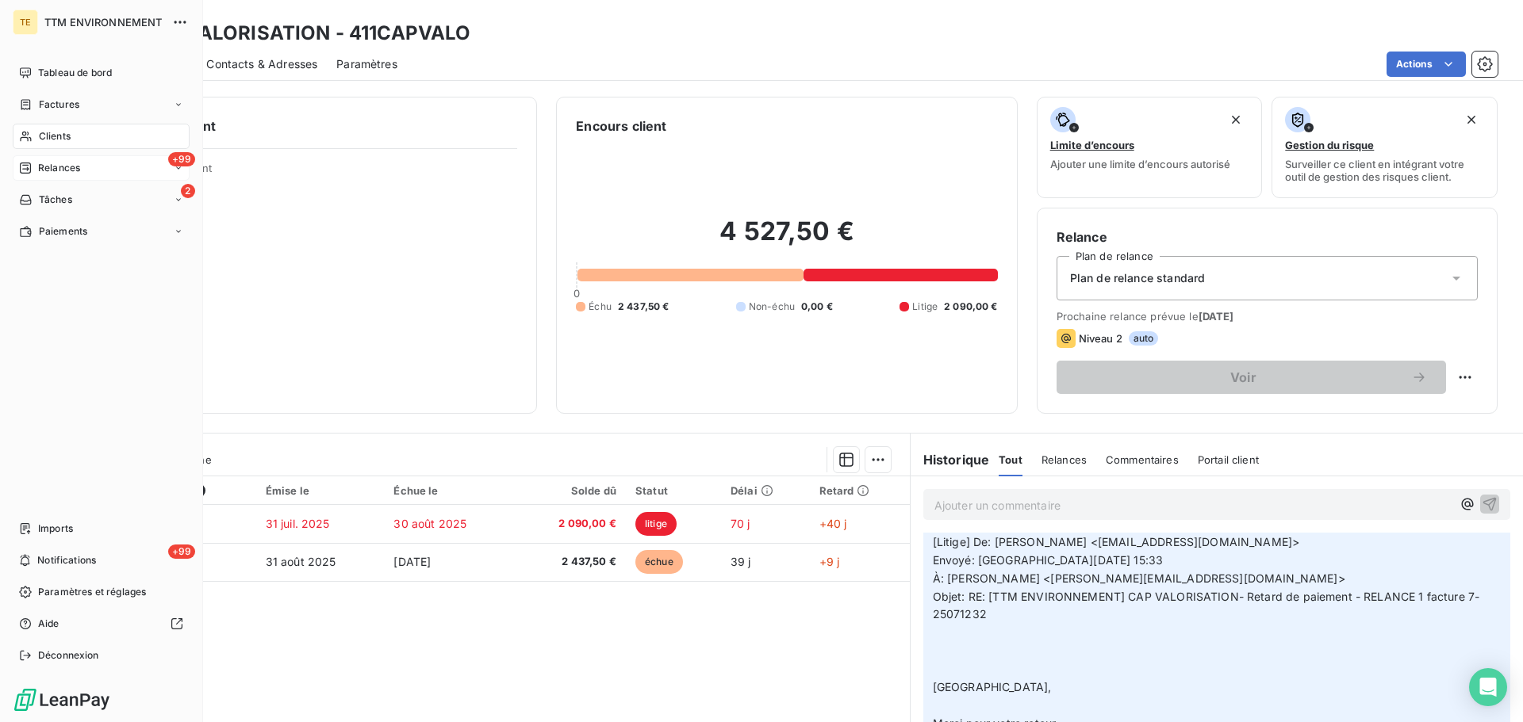
click at [63, 134] on span "Clients" at bounding box center [55, 136] width 32 height 14
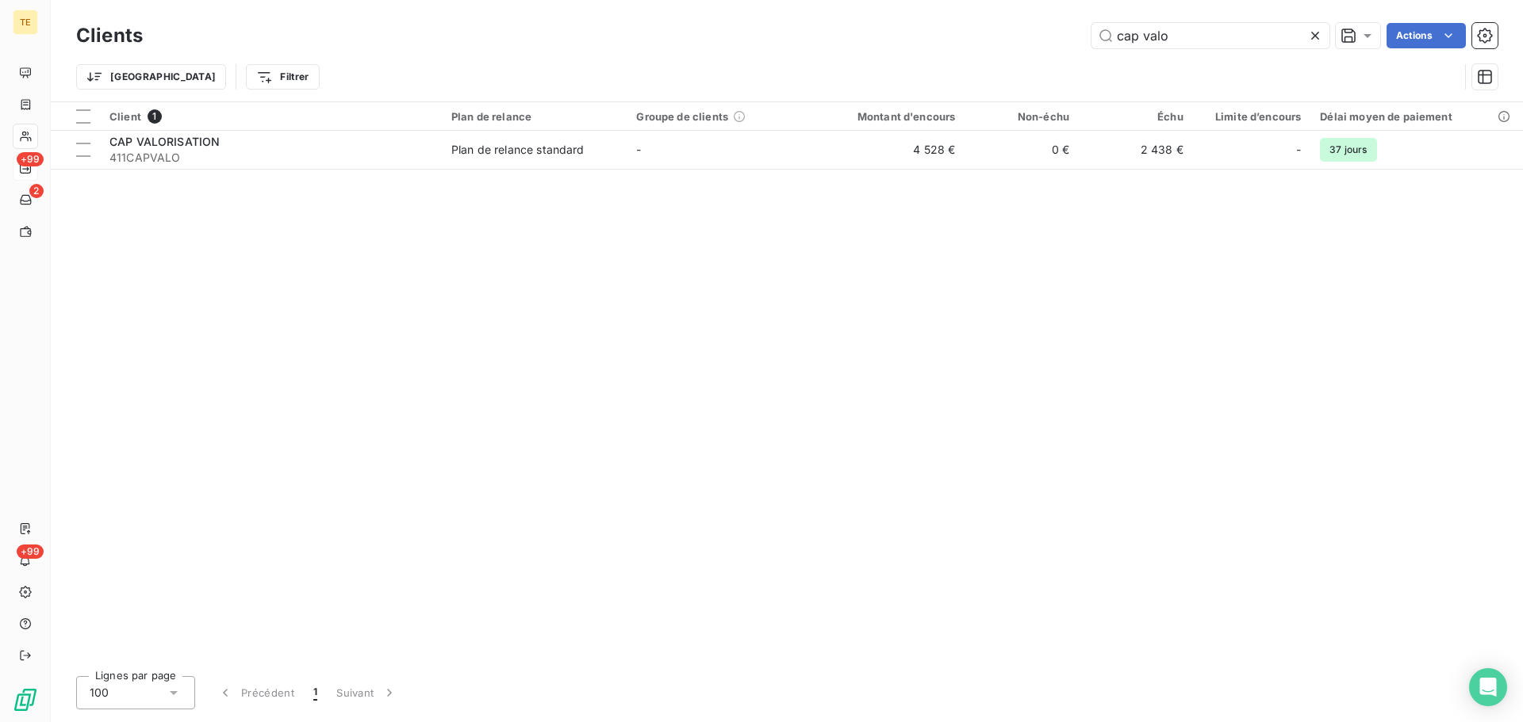
drag, startPoint x: 1185, startPoint y: 29, endPoint x: 913, endPoint y: 36, distance: 272.1
click at [912, 36] on div "cap valo Actions" at bounding box center [829, 35] width 1335 height 25
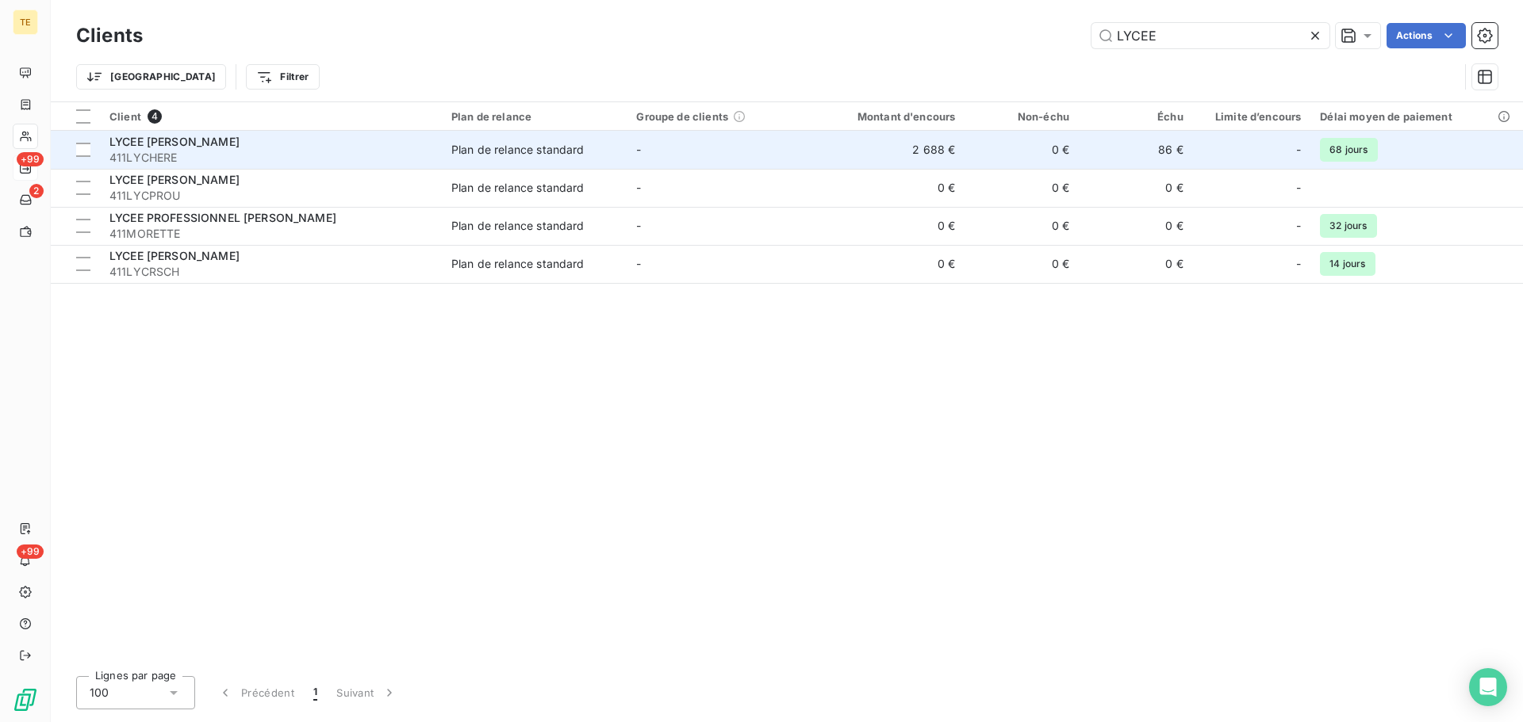
type input "LYCEE"
click at [167, 151] on span "411LYCHERE" at bounding box center [270, 158] width 323 height 16
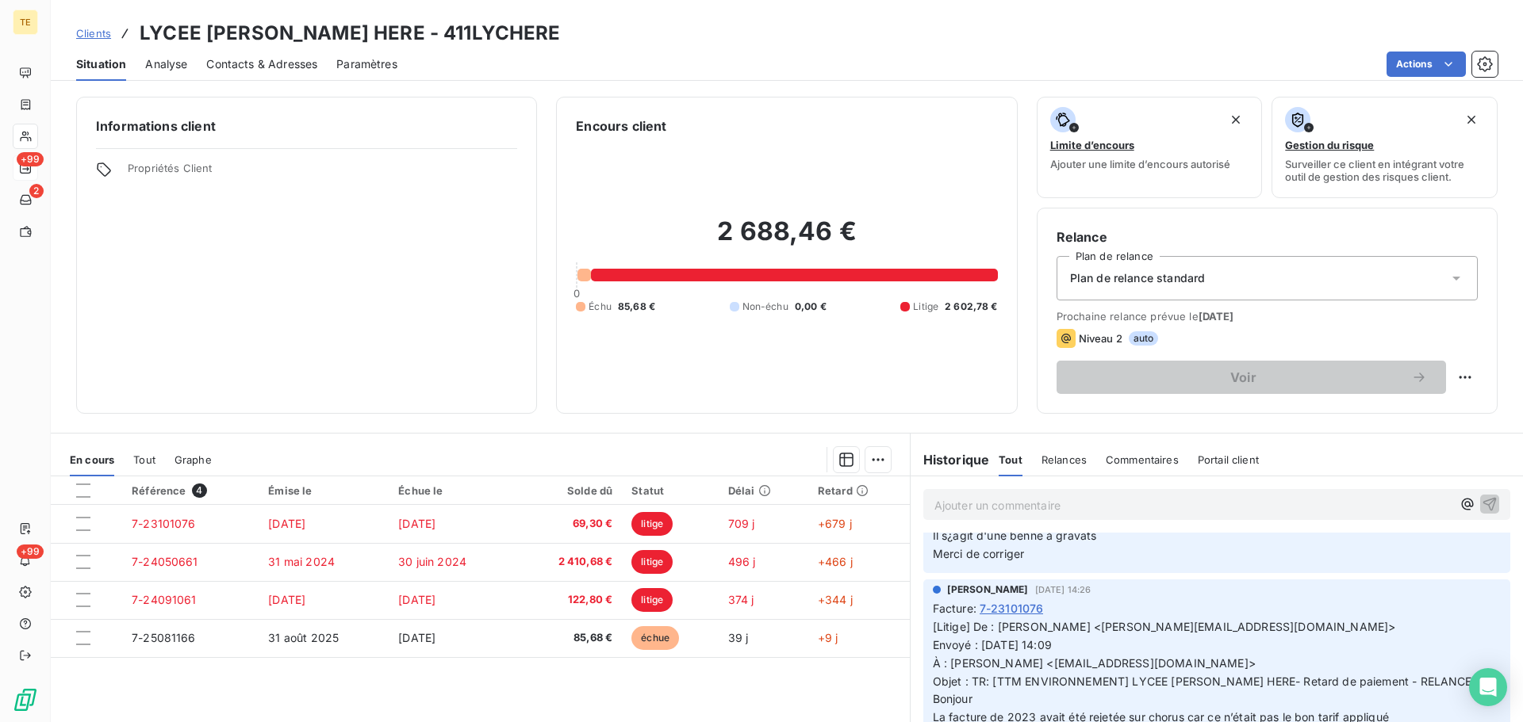
scroll to position [1269, 0]
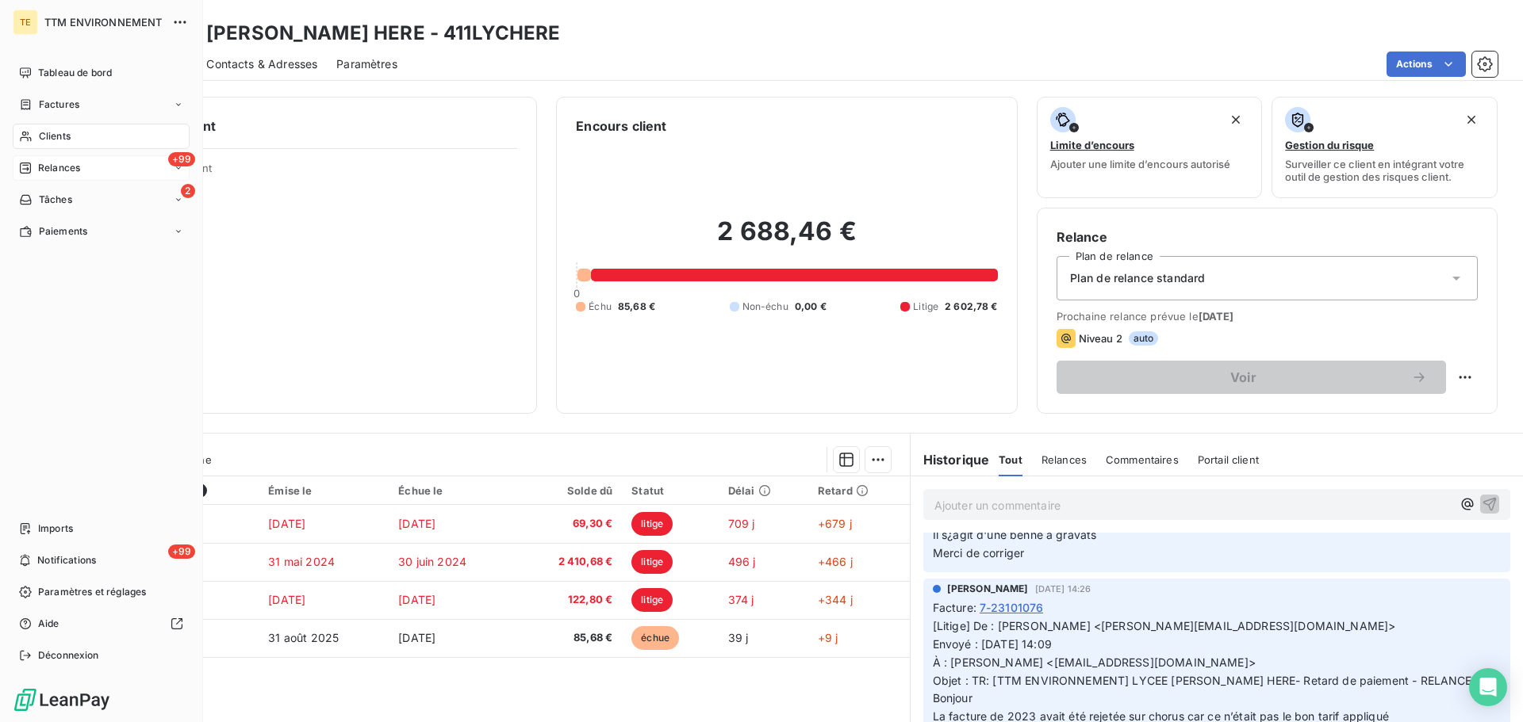
click at [46, 121] on nav "Tableau de bord Factures Clients +99 Relances 2 Tâches Paiements" at bounding box center [101, 152] width 177 height 184
click at [52, 136] on span "Clients" at bounding box center [55, 136] width 32 height 14
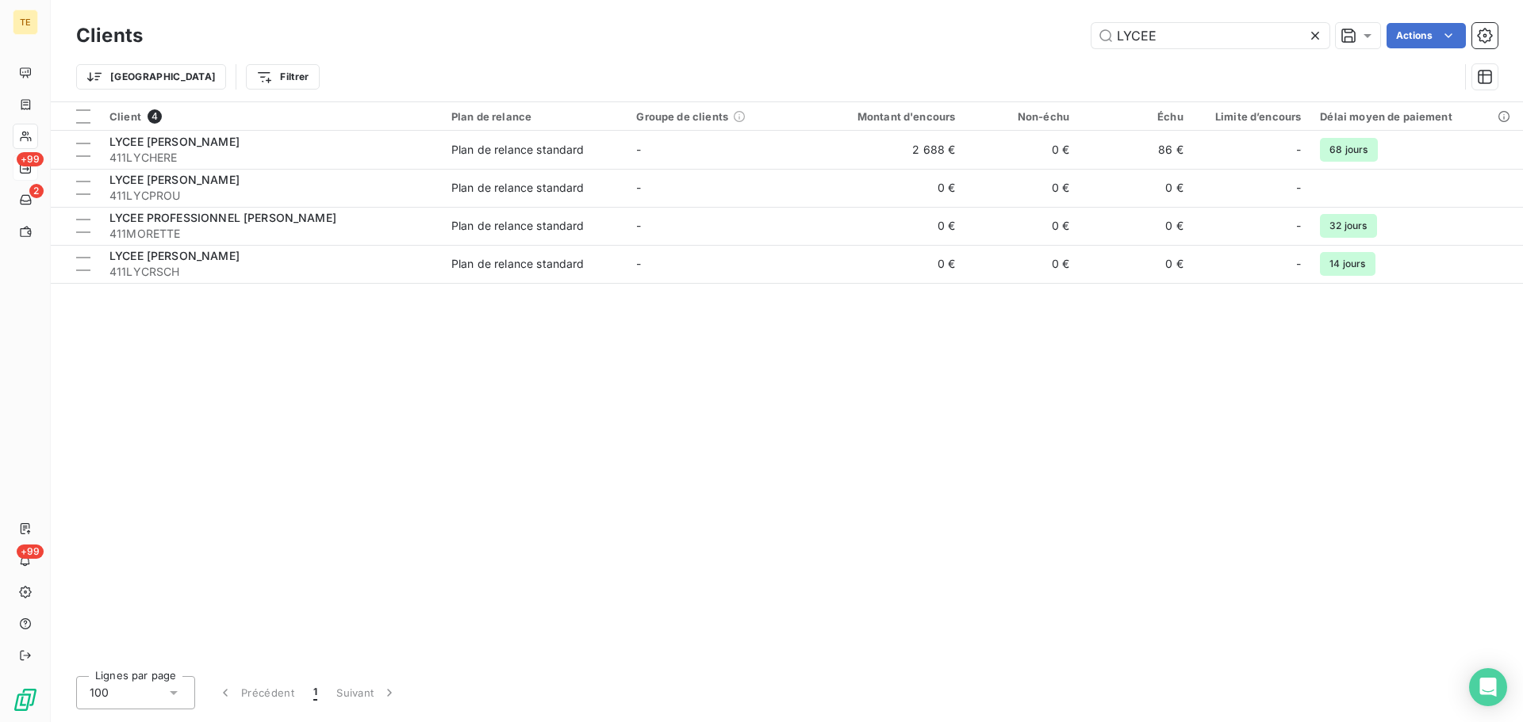
drag, startPoint x: 1171, startPoint y: 36, endPoint x: 833, endPoint y: 0, distance: 339.8
click at [838, 11] on div "Clients LYCEE Actions Trier Filtrer" at bounding box center [787, 51] width 1472 height 102
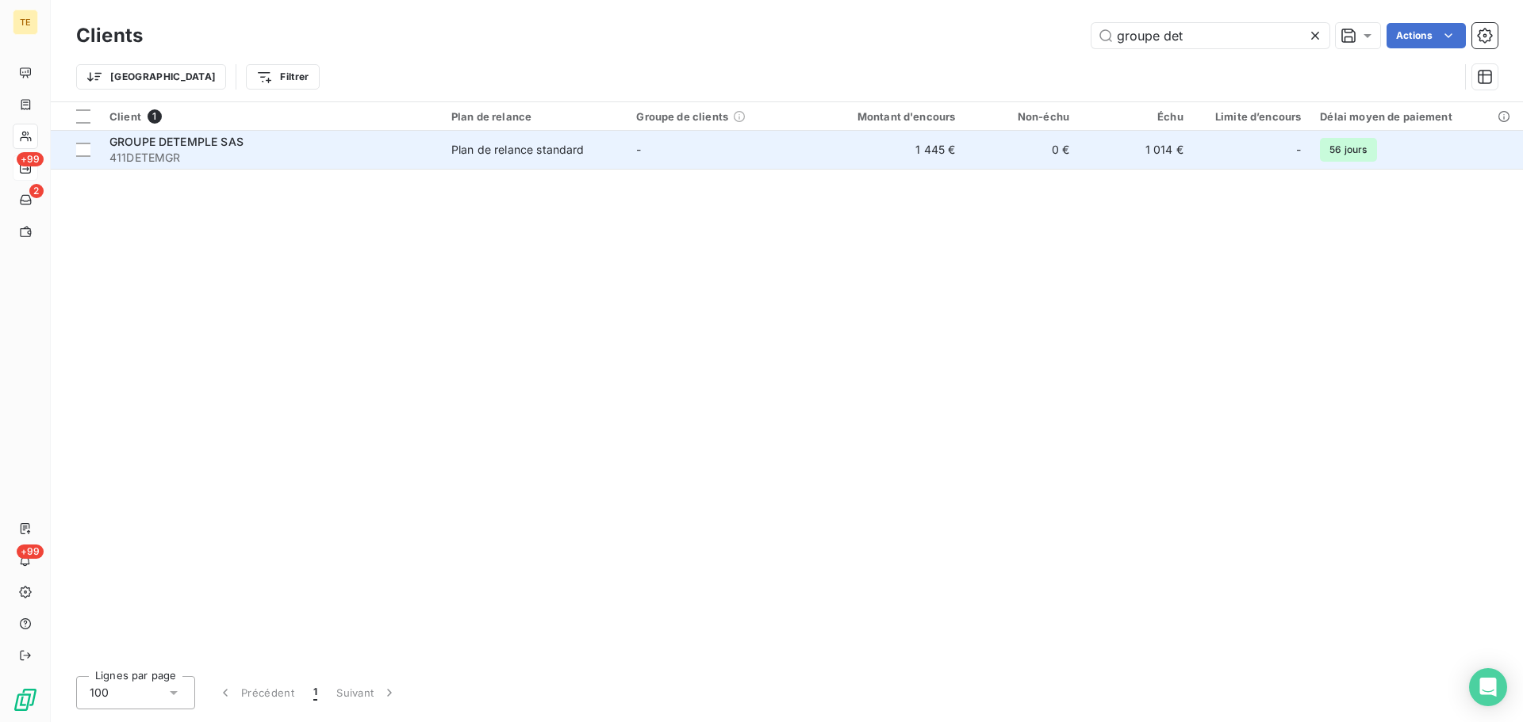
type input "groupe det"
click at [262, 151] on span "411DETEMGR" at bounding box center [270, 158] width 323 height 16
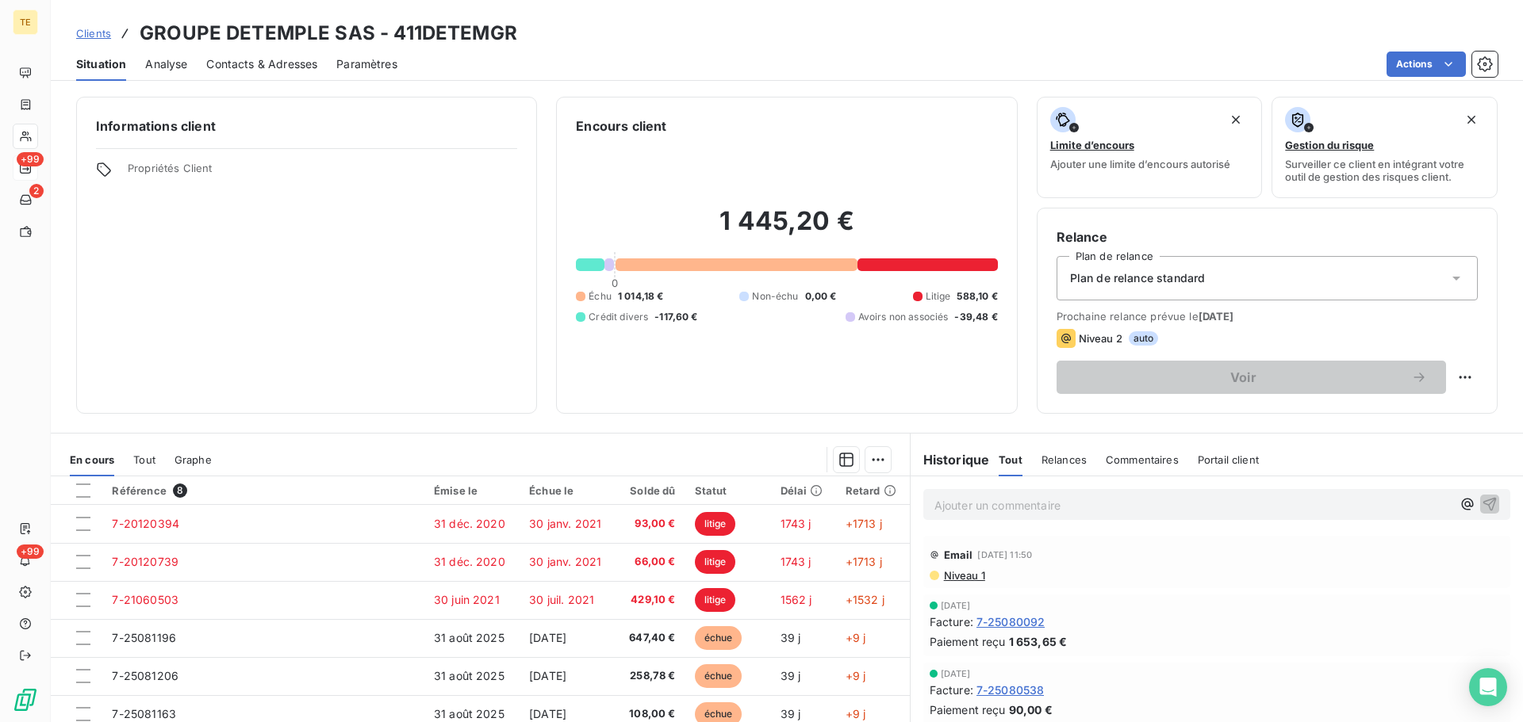
click at [987, 507] on p "Ajouter un commentaire ﻿" at bounding box center [1192, 506] width 517 height 20
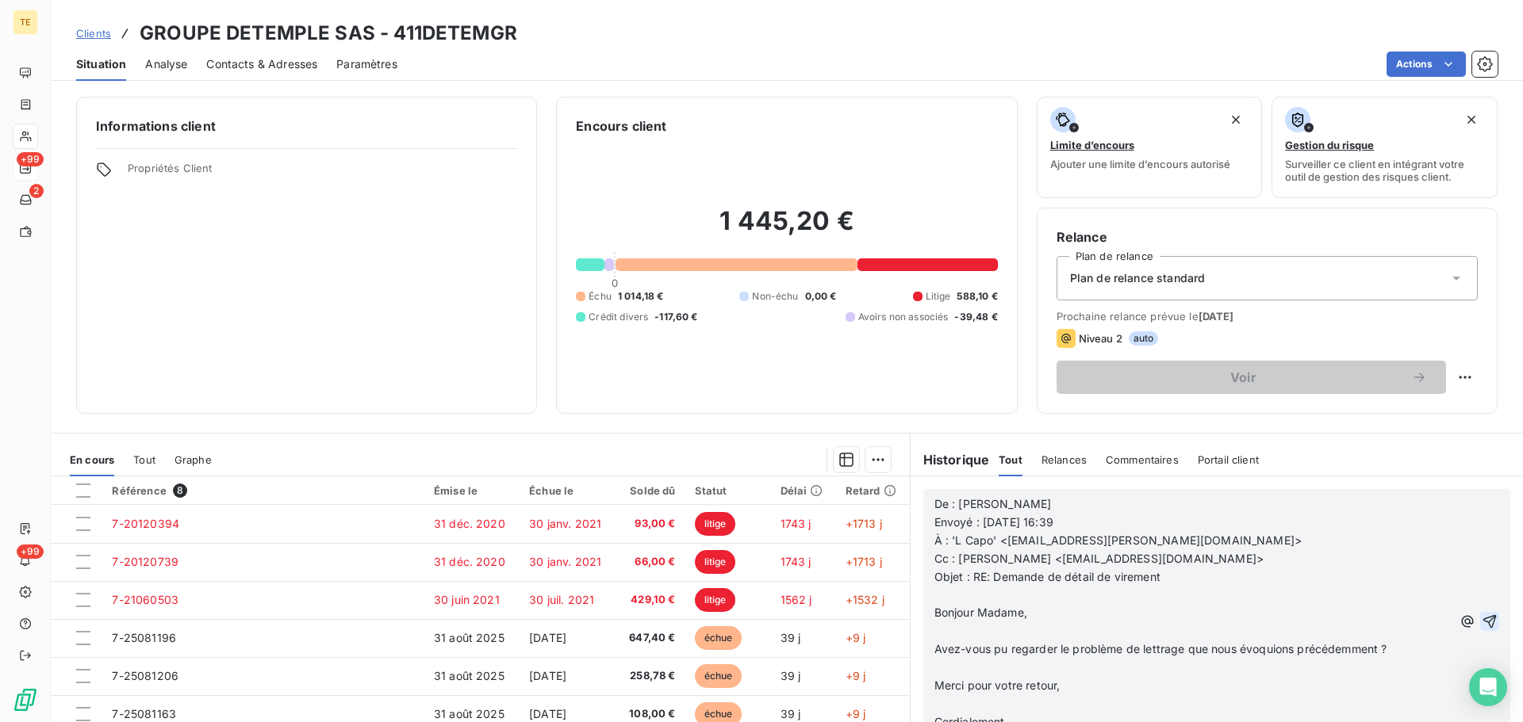
click at [1481, 618] on icon "button" at bounding box center [1489, 622] width 16 height 16
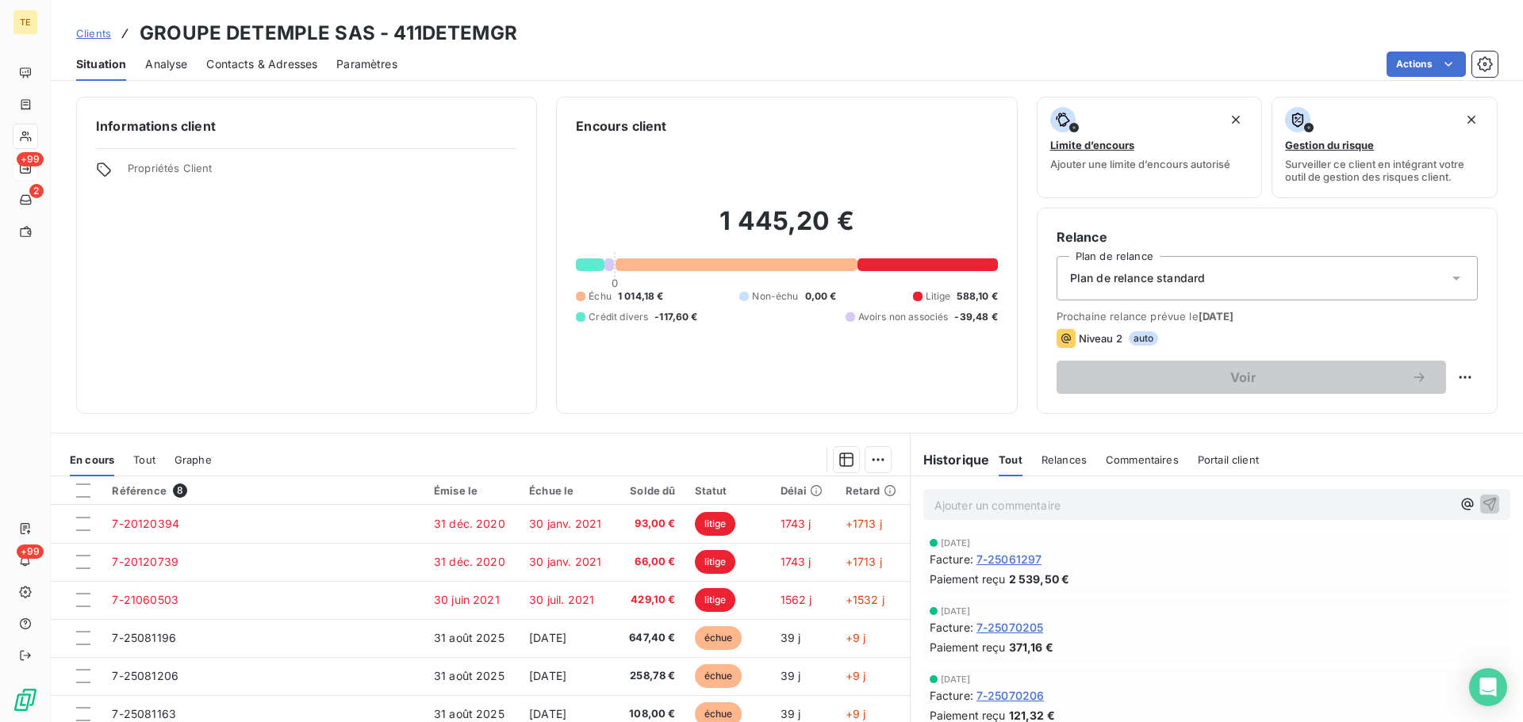
scroll to position [1745, 0]
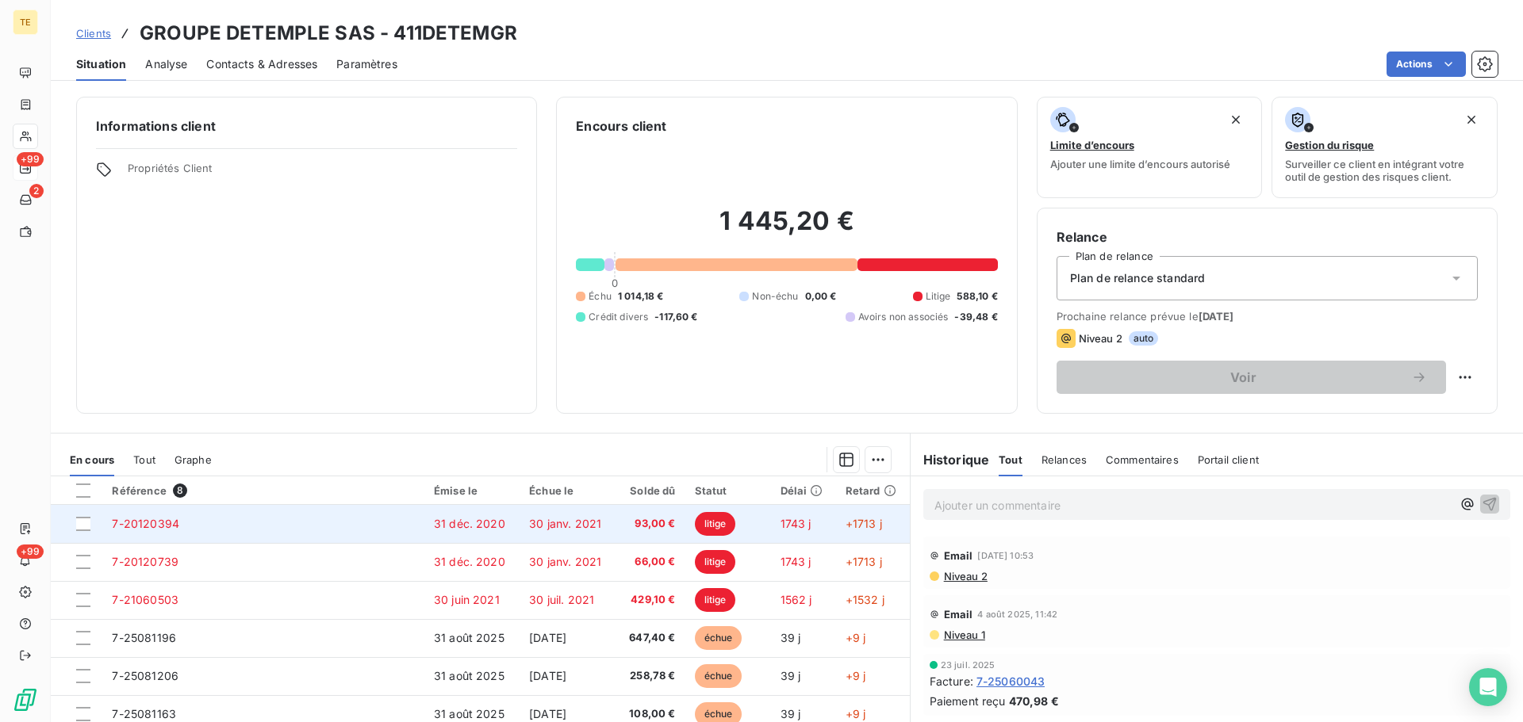
click at [214, 519] on td "7-20120394" at bounding box center [263, 524] width 322 height 38
